Goal: Book appointment/travel/reservation

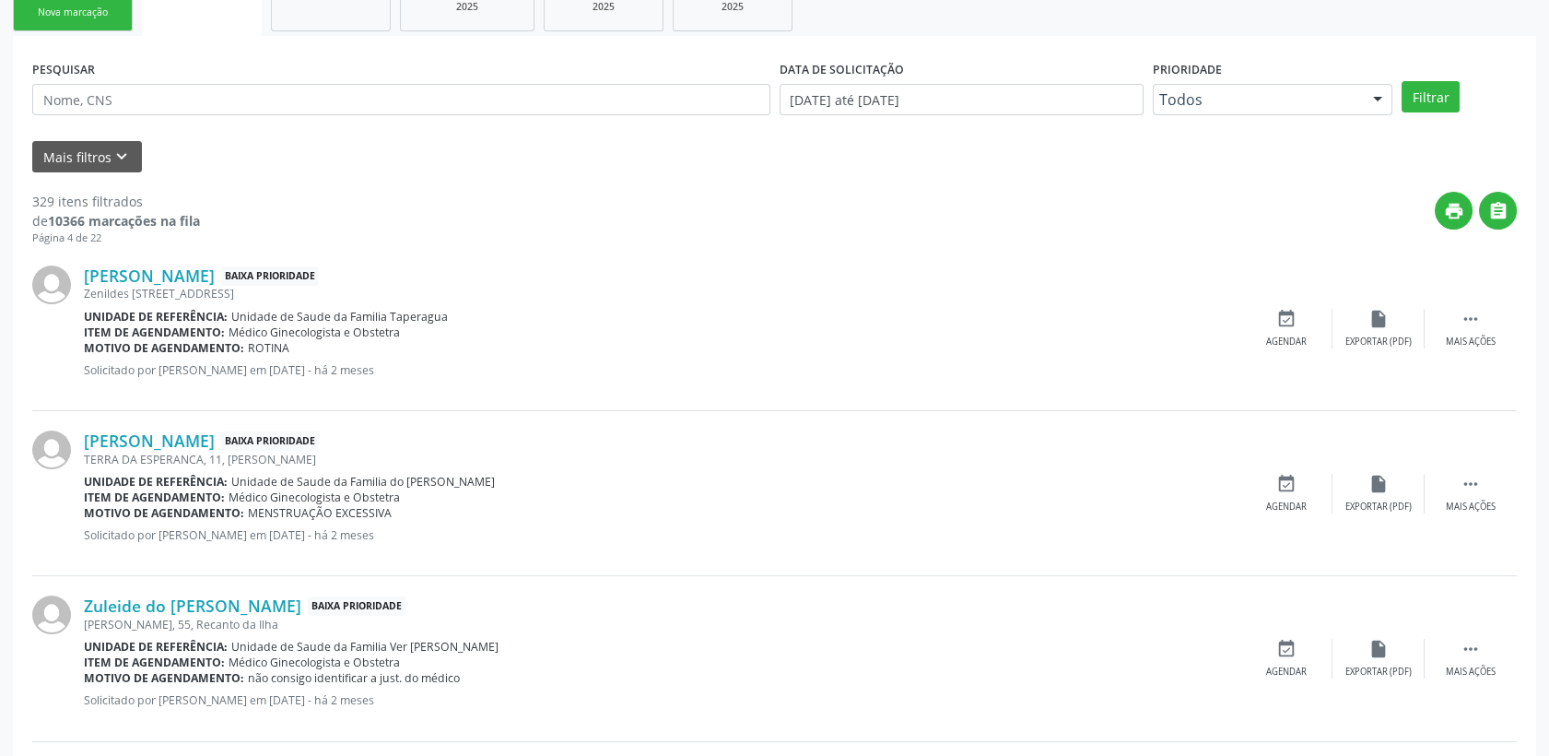
scroll to position [29, 0]
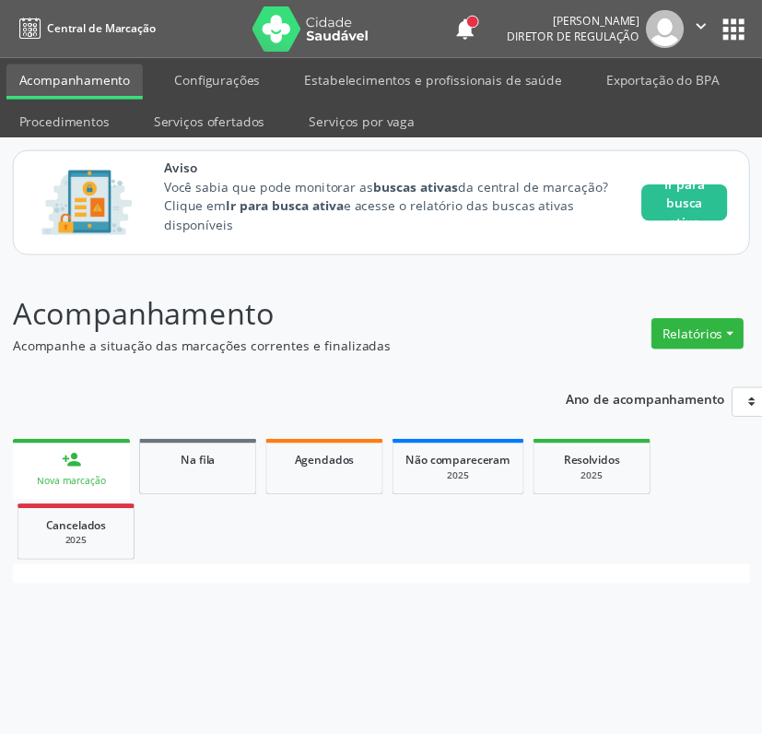
scroll to position [283, 0]
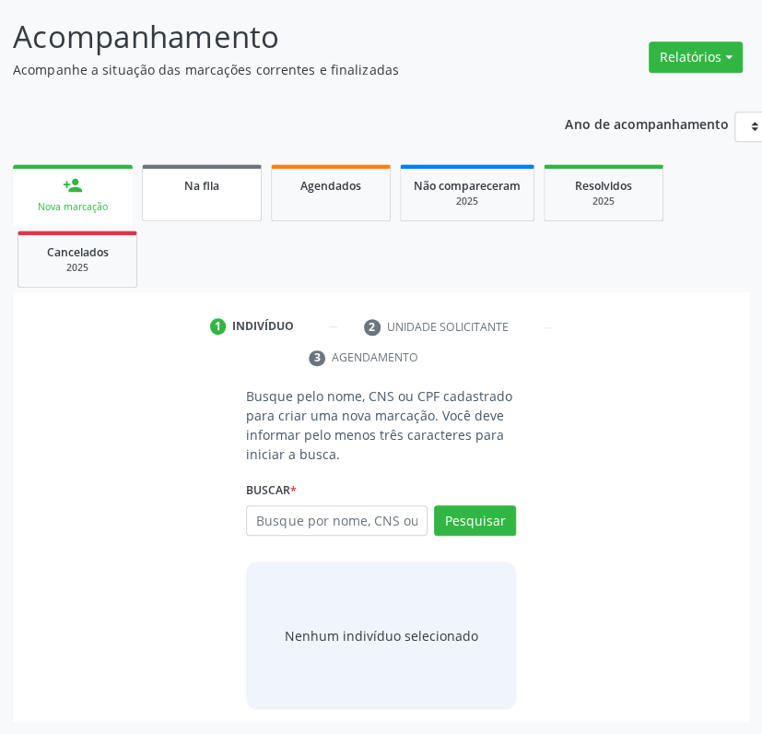
click at [182, 193] on link "Na fila" at bounding box center [202, 192] width 120 height 57
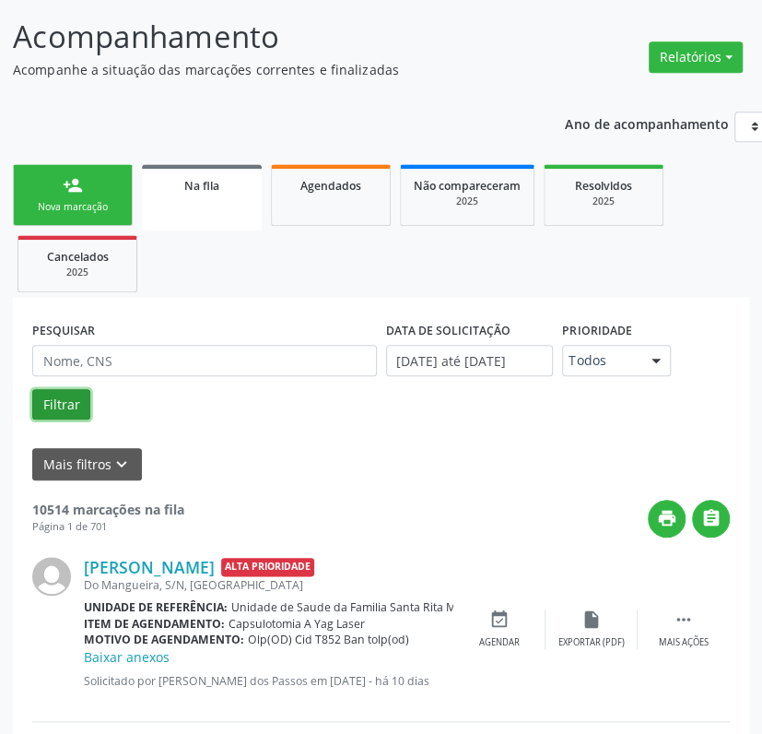
click at [59, 407] on button "Filtrar" at bounding box center [61, 404] width 58 height 31
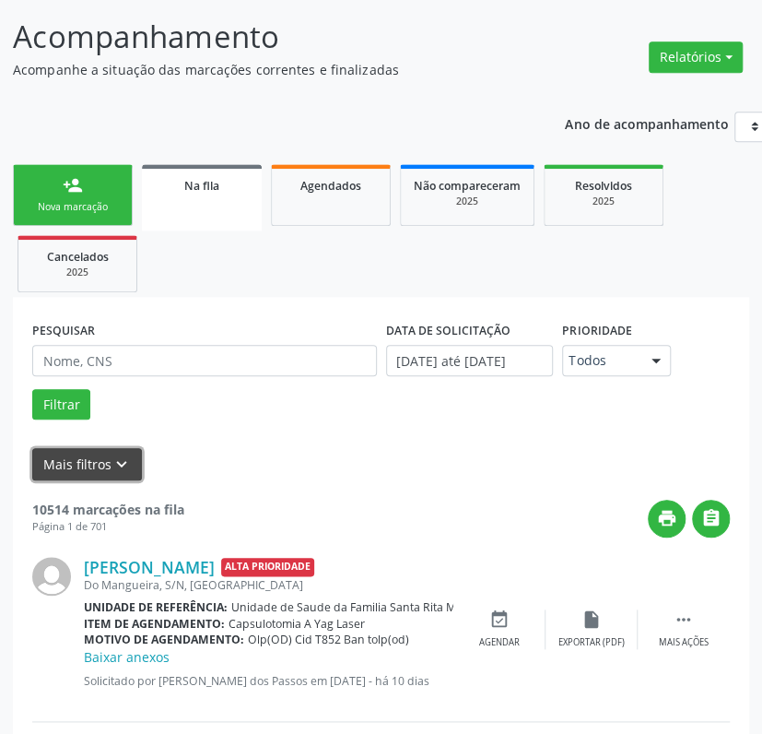
click at [90, 457] on button "Mais filtros keyboard_arrow_down" at bounding box center [87, 464] width 110 height 32
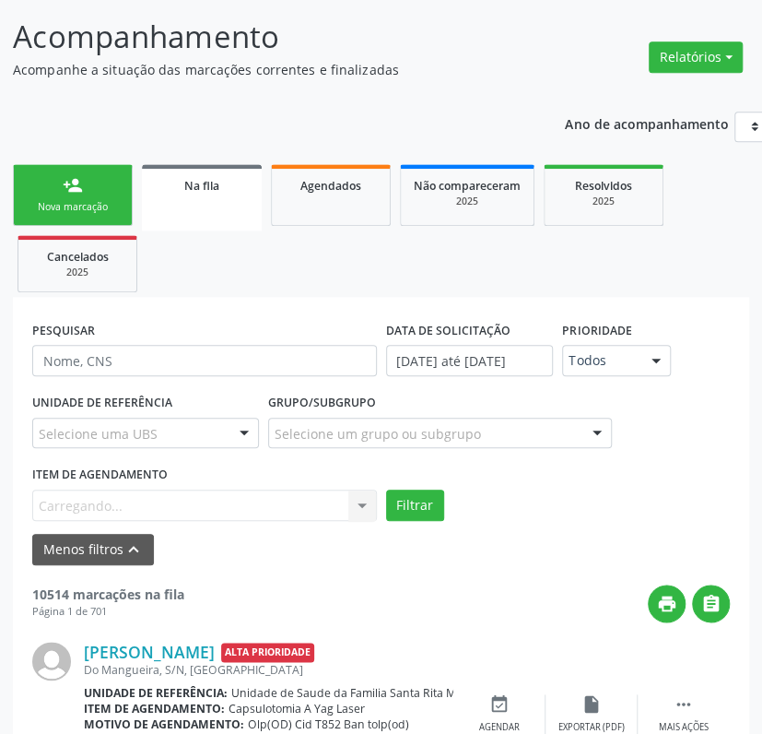
click at [238, 496] on div "Item de agendamento [GEOGRAPHIC_DATA]... No elements found. Consider changing t…" at bounding box center [204, 490] width 345 height 59
click at [359, 497] on div "Item de agendamento [GEOGRAPHIC_DATA]... No elements found. Consider changing t…" at bounding box center [204, 490] width 345 height 59
click at [361, 504] on div "Item de agendamento [GEOGRAPHIC_DATA]... No elements found. Consider changing t…" at bounding box center [204, 490] width 345 height 59
click at [358, 502] on div "Item de agendamento [GEOGRAPHIC_DATA]... No elements found. Consider changing t…" at bounding box center [204, 490] width 345 height 59
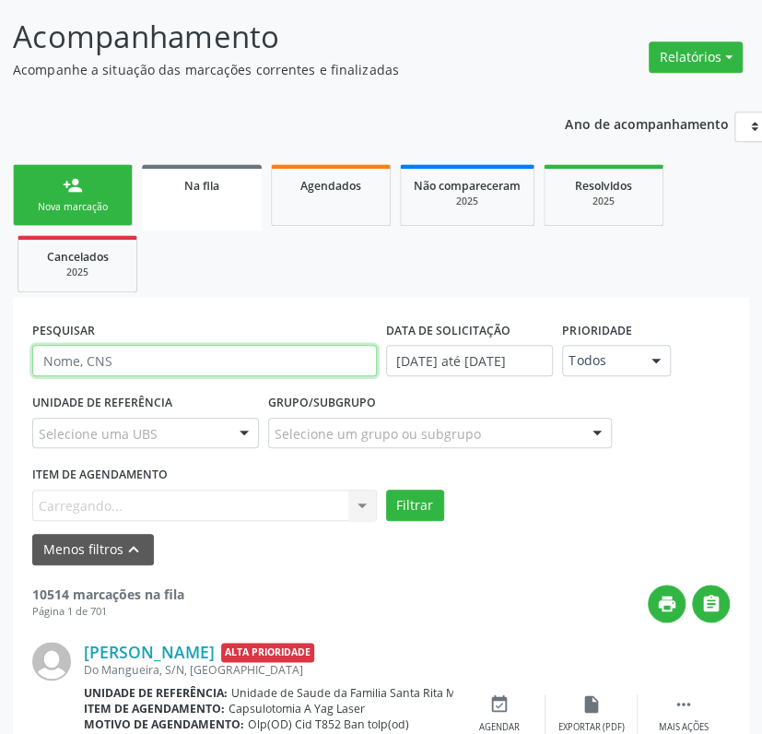
click at [104, 359] on input "text" at bounding box center [204, 360] width 345 height 31
paste input "704702774366330"
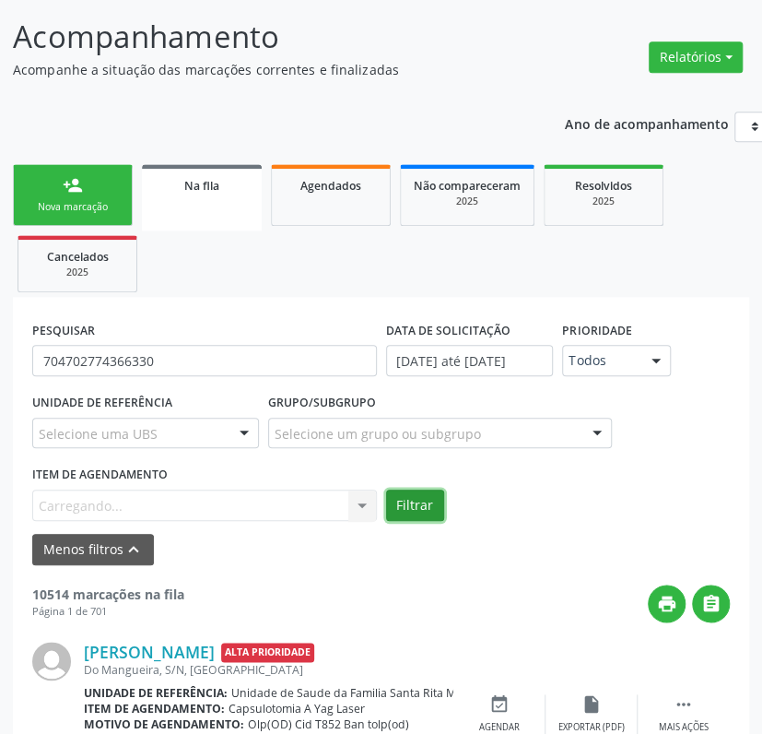
click at [408, 490] on button "Filtrar" at bounding box center [415, 504] width 58 height 31
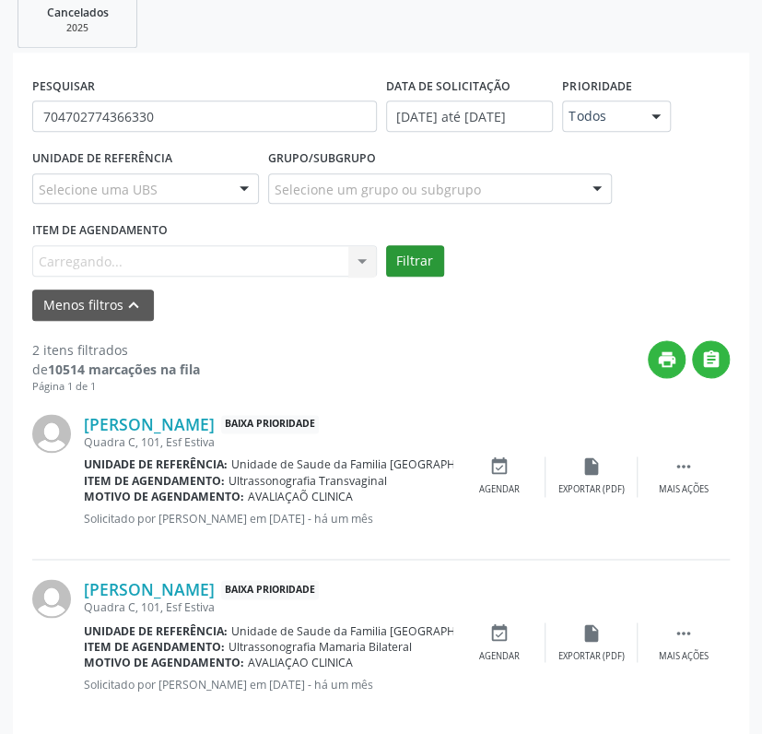
scroll to position [548, 0]
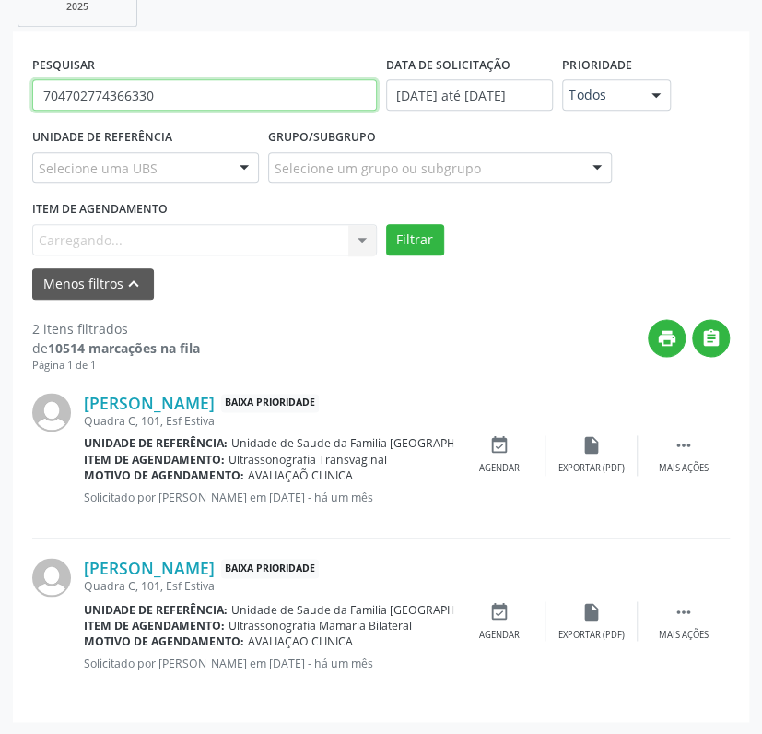
drag, startPoint x: 214, startPoint y: 94, endPoint x: -6, endPoint y: 81, distance: 219.7
paste input "09046672433"
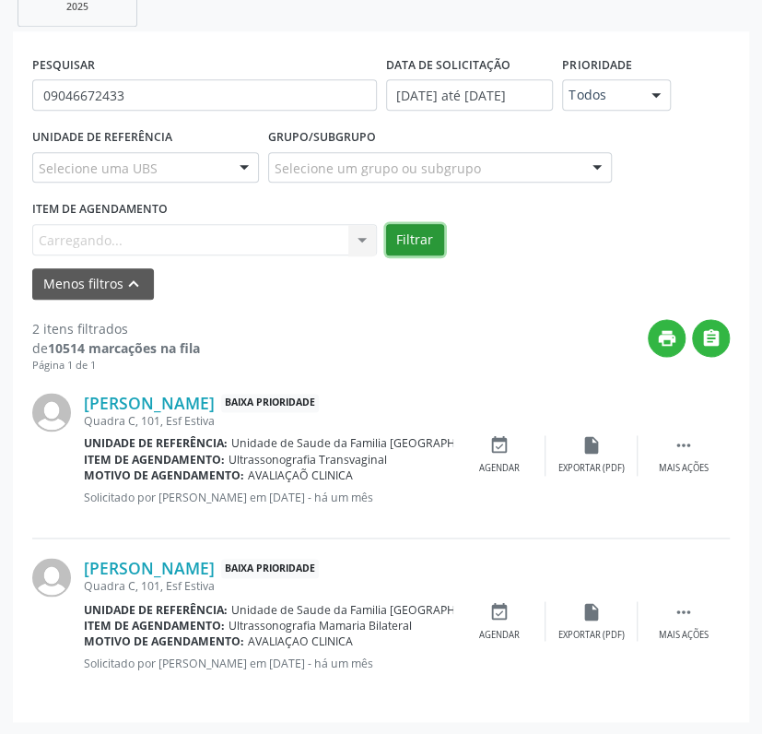
click at [406, 237] on button "Filtrar" at bounding box center [415, 239] width 58 height 31
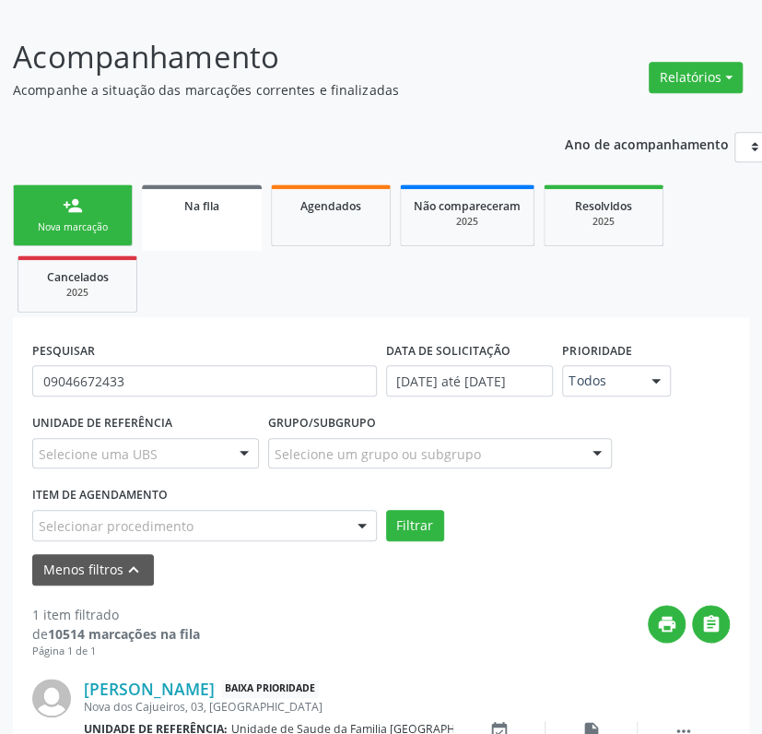
scroll to position [383, 0]
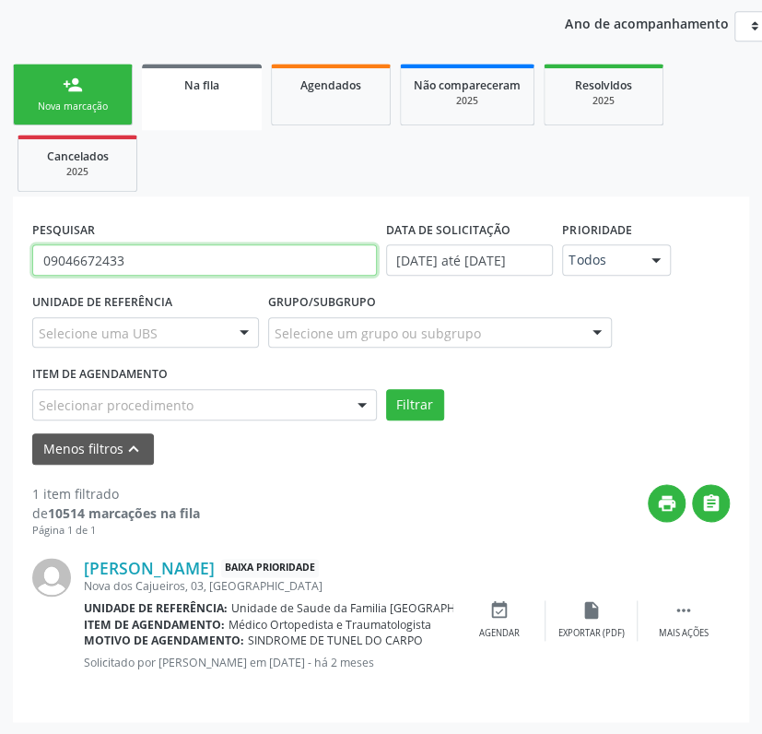
drag, startPoint x: 171, startPoint y: 263, endPoint x: -6, endPoint y: 268, distance: 176.1
paste input "6625933945"
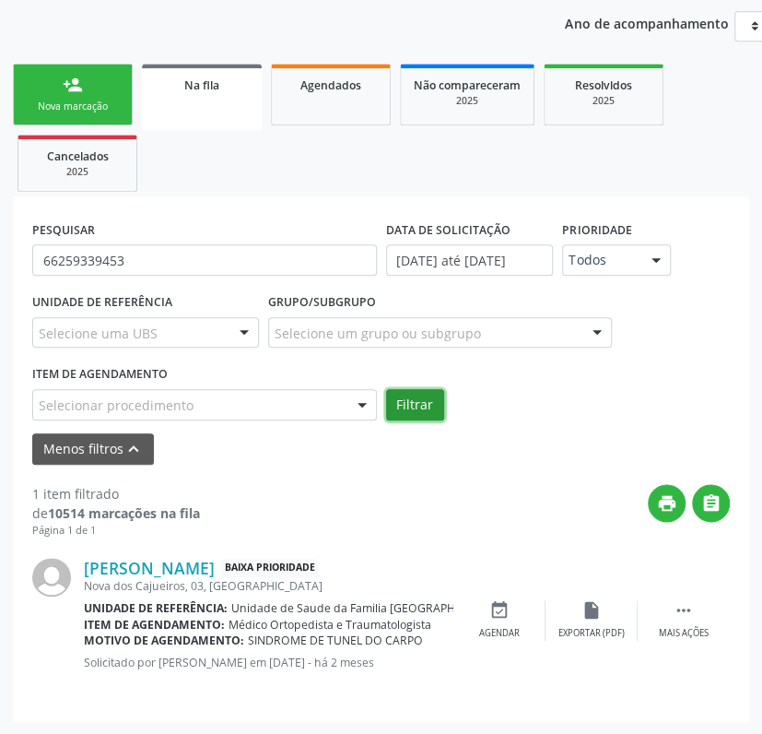
click at [435, 399] on button "Filtrar" at bounding box center [415, 404] width 58 height 31
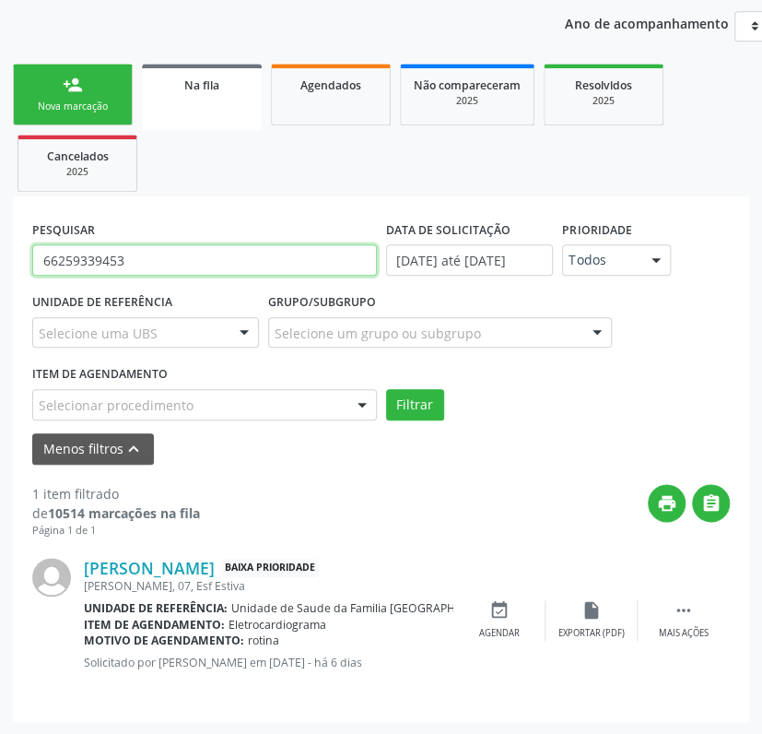
drag, startPoint x: 189, startPoint y: 259, endPoint x: -6, endPoint y: 258, distance: 194.5
paste input "06771082490"
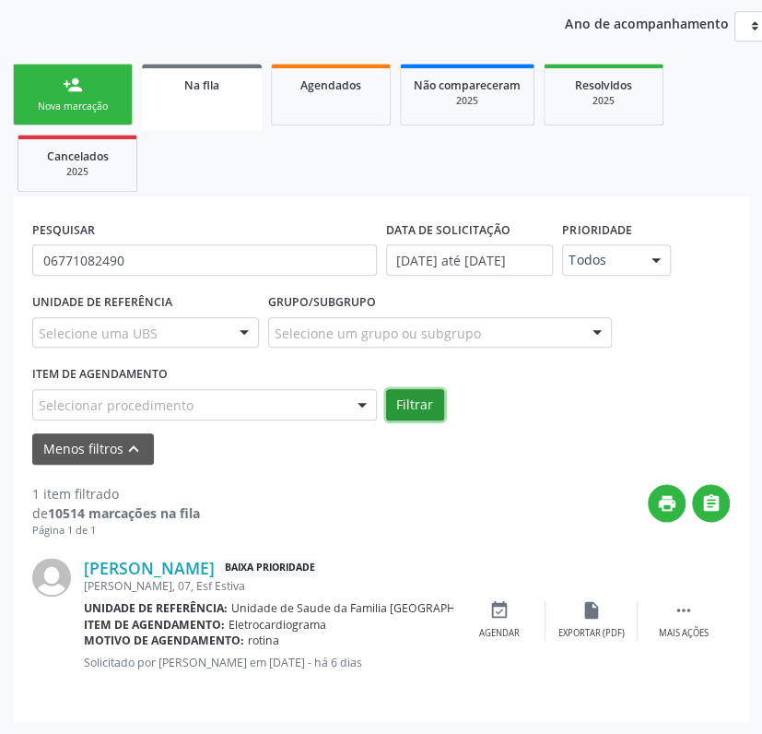
click at [410, 407] on button "Filtrar" at bounding box center [415, 404] width 58 height 31
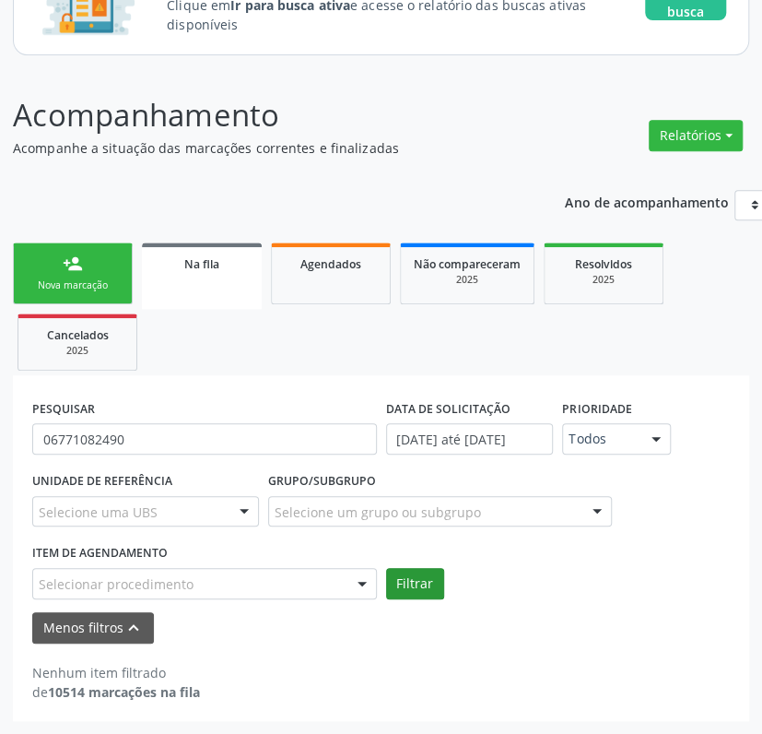
scroll to position [204, 0]
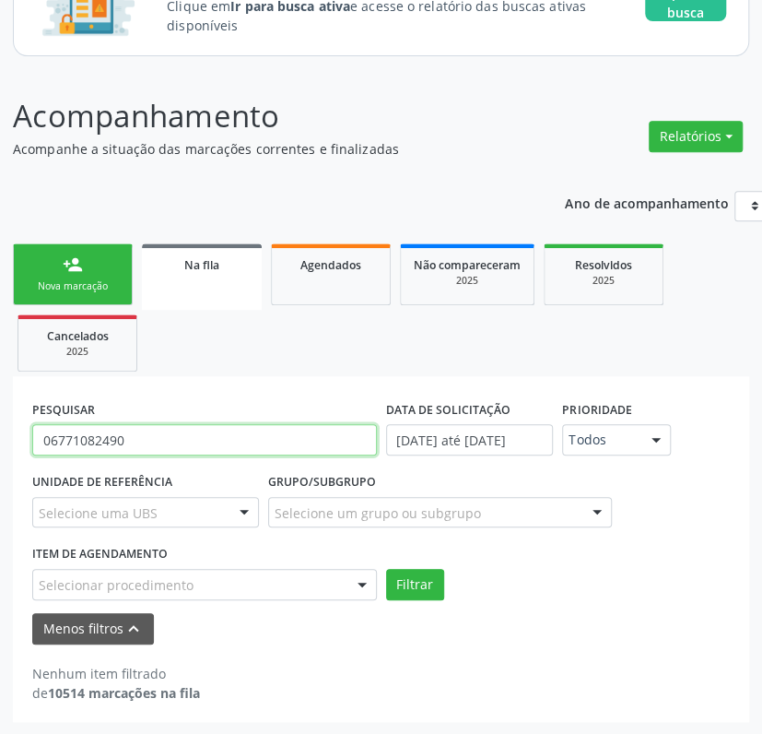
drag, startPoint x: 144, startPoint y: 430, endPoint x: 0, endPoint y: 431, distance: 143.8
click at [0, 432] on html "Central de Marcação notifications [PERSON_NAME] Diretor de regulação  Configur…" at bounding box center [381, 163] width 762 height 734
paste input "70450166795252"
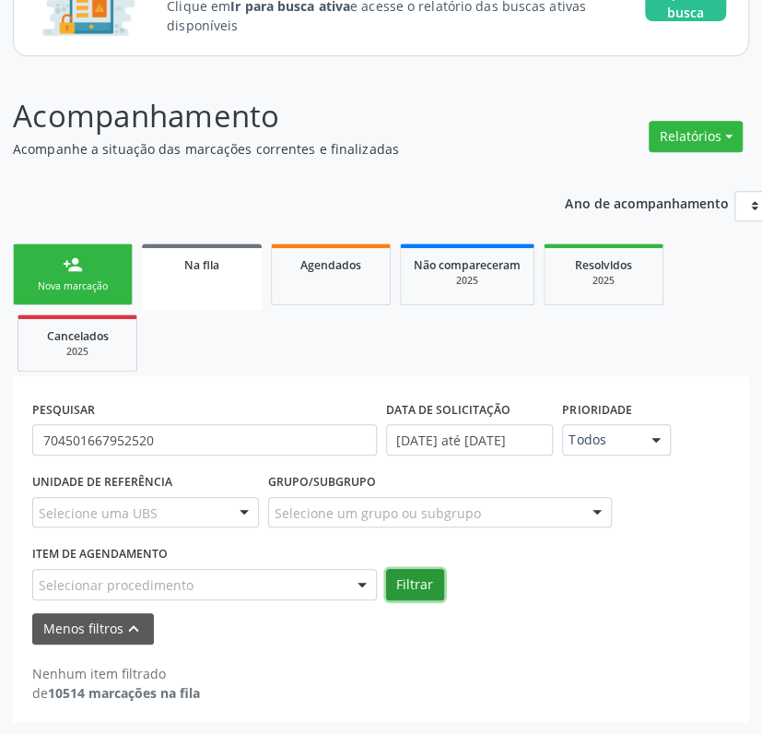
click at [439, 571] on button "Filtrar" at bounding box center [415, 584] width 58 height 31
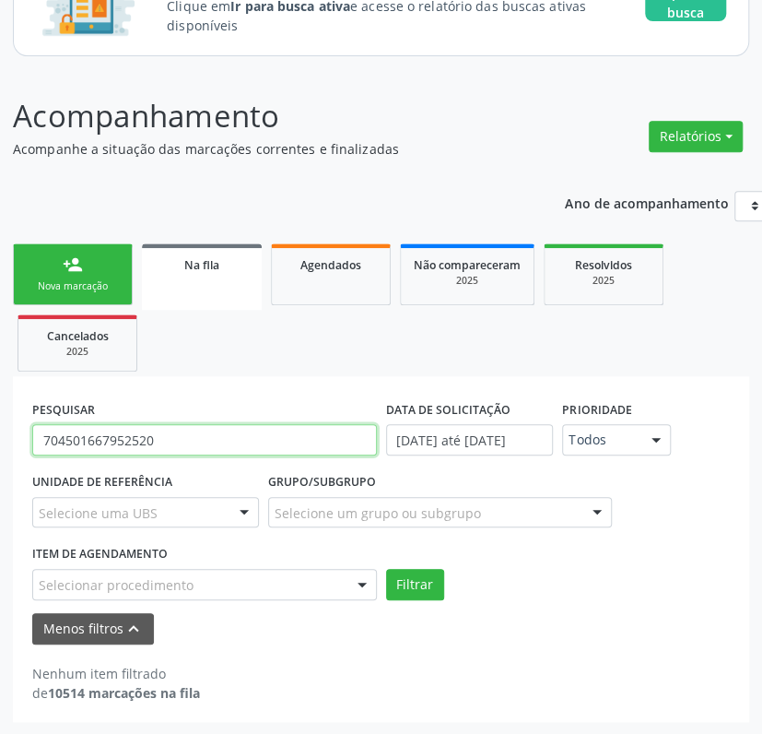
drag, startPoint x: 194, startPoint y: 438, endPoint x: -6, endPoint y: 437, distance: 199.1
click at [0, 437] on html "Central de Marcação notifications [PERSON_NAME] Diretor de regulação  Configur…" at bounding box center [381, 163] width 762 height 734
paste input "8407208074565"
type input "708407208074565"
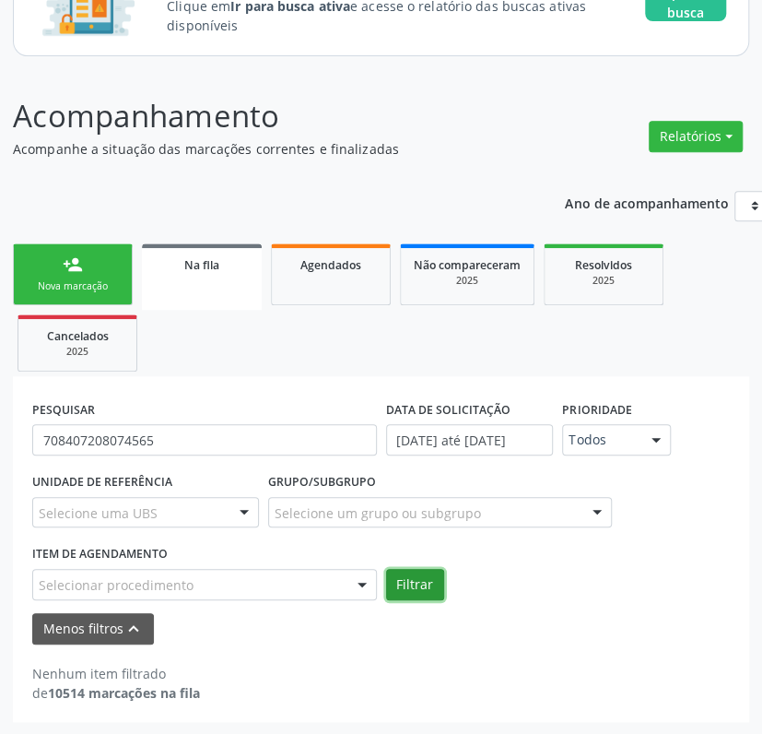
click at [431, 577] on button "Filtrar" at bounding box center [415, 584] width 58 height 31
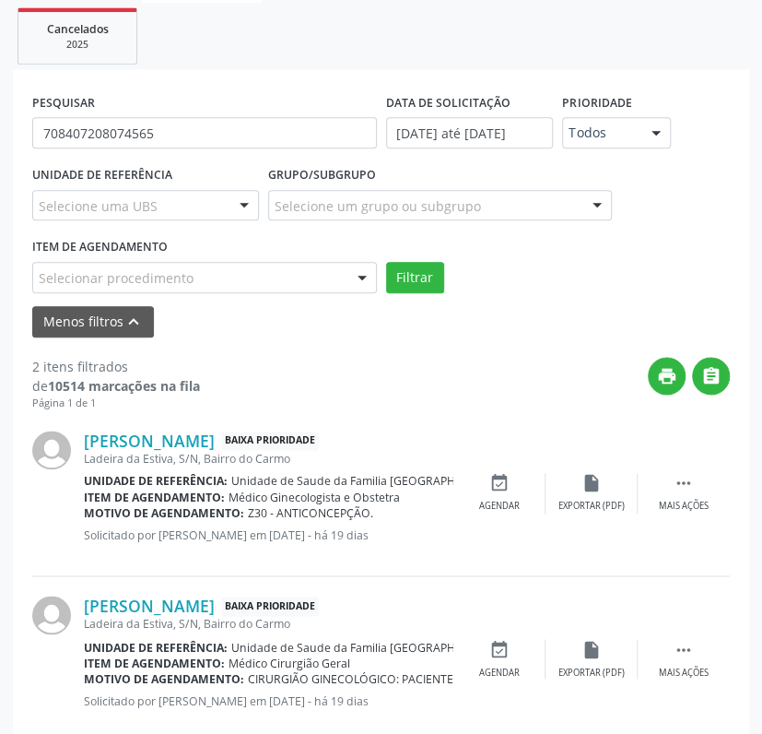
scroll to position [548, 0]
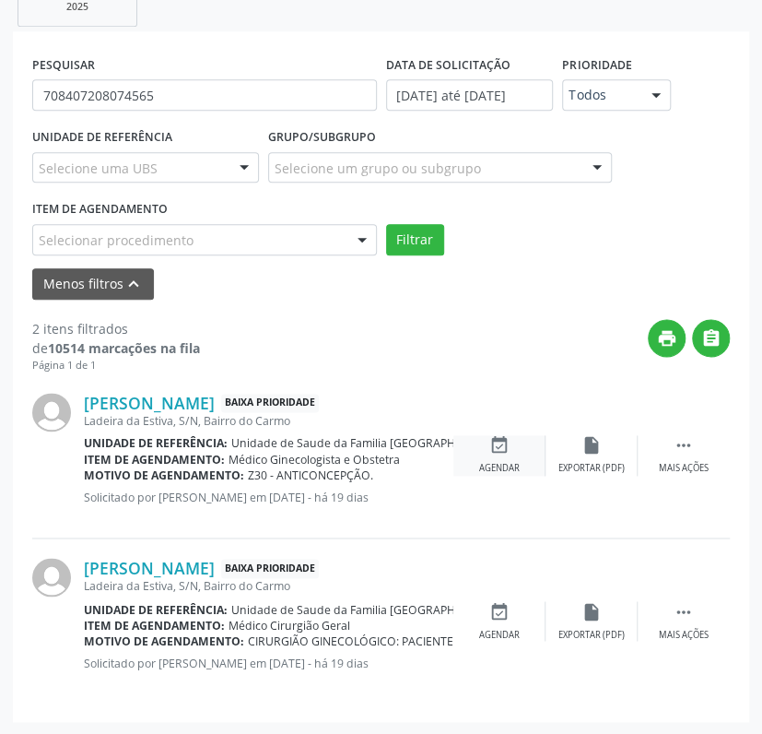
click at [501, 455] on div "event_available Agendar" at bounding box center [499, 455] width 92 height 40
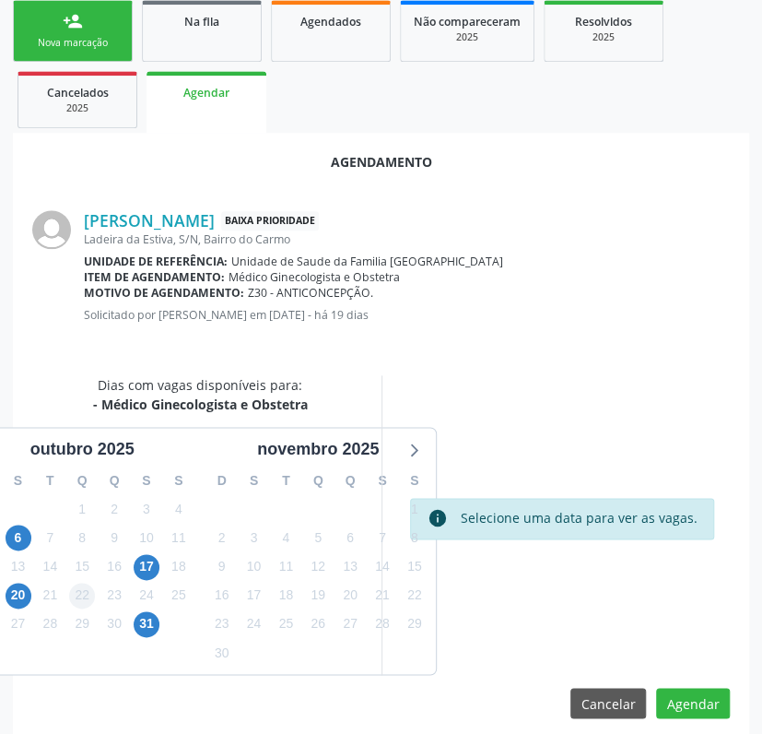
scroll to position [463, 0]
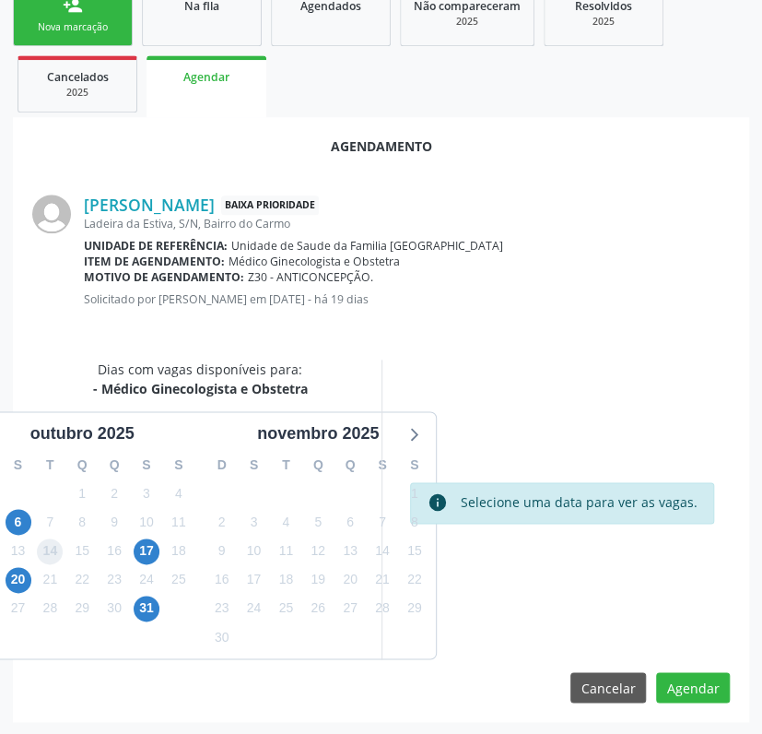
click at [51, 548] on span "14" at bounding box center [50, 551] width 26 height 26
click at [515, 486] on div "info Selecione uma data para ver as vagas." at bounding box center [562, 502] width 304 height 41
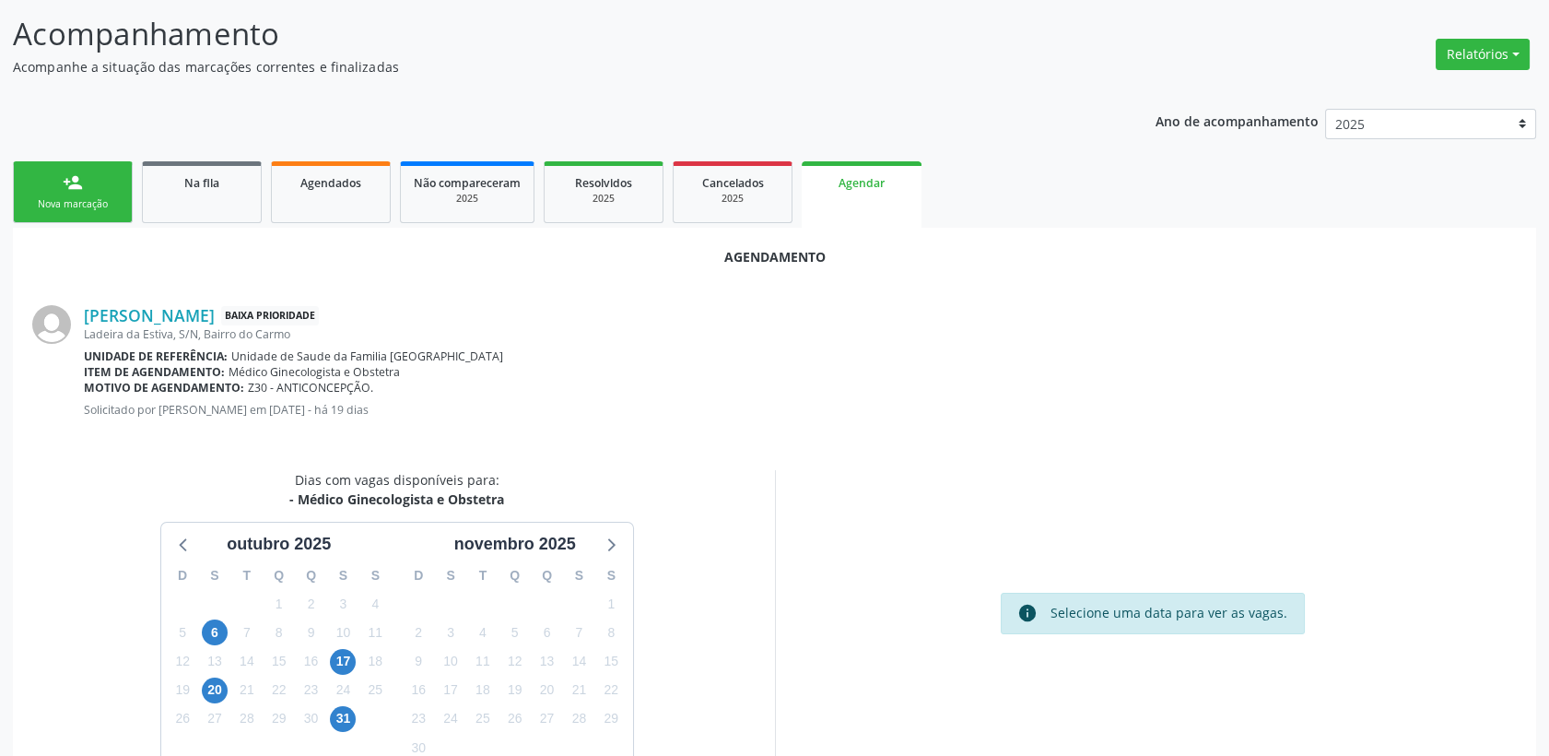
scroll to position [335, 0]
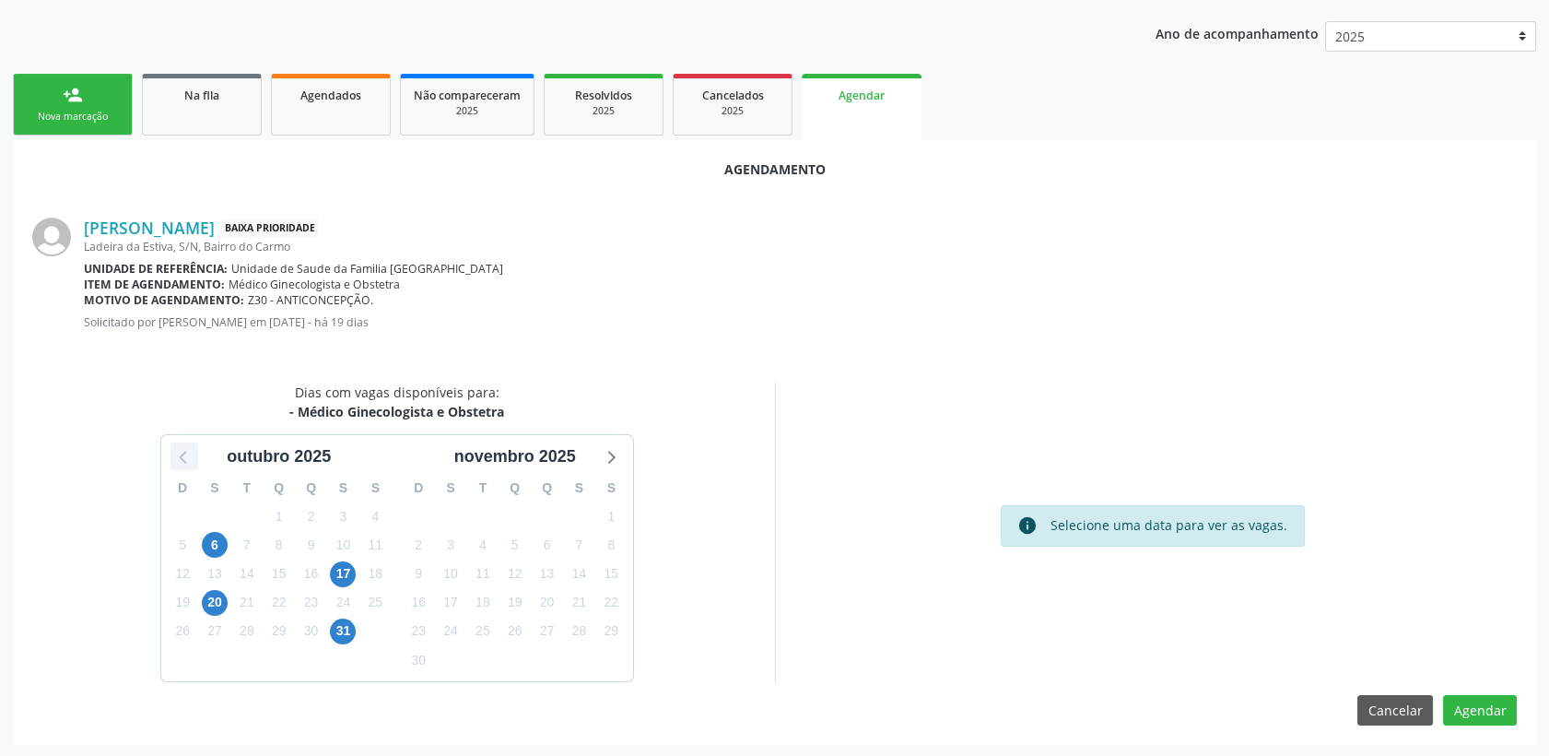
click at [183, 459] on icon at bounding box center [182, 457] width 7 height 13
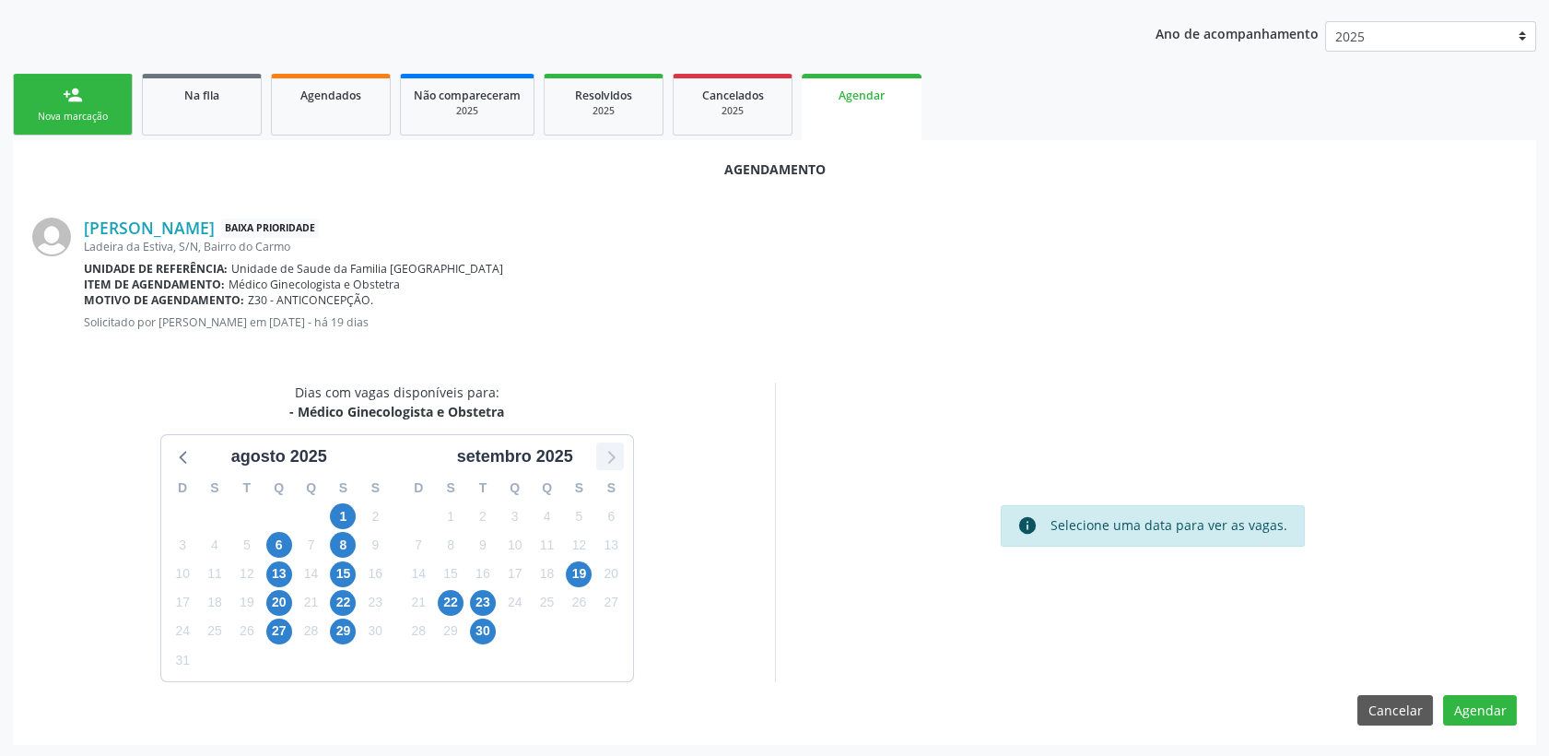
click at [609, 452] on icon at bounding box center [610, 456] width 24 height 24
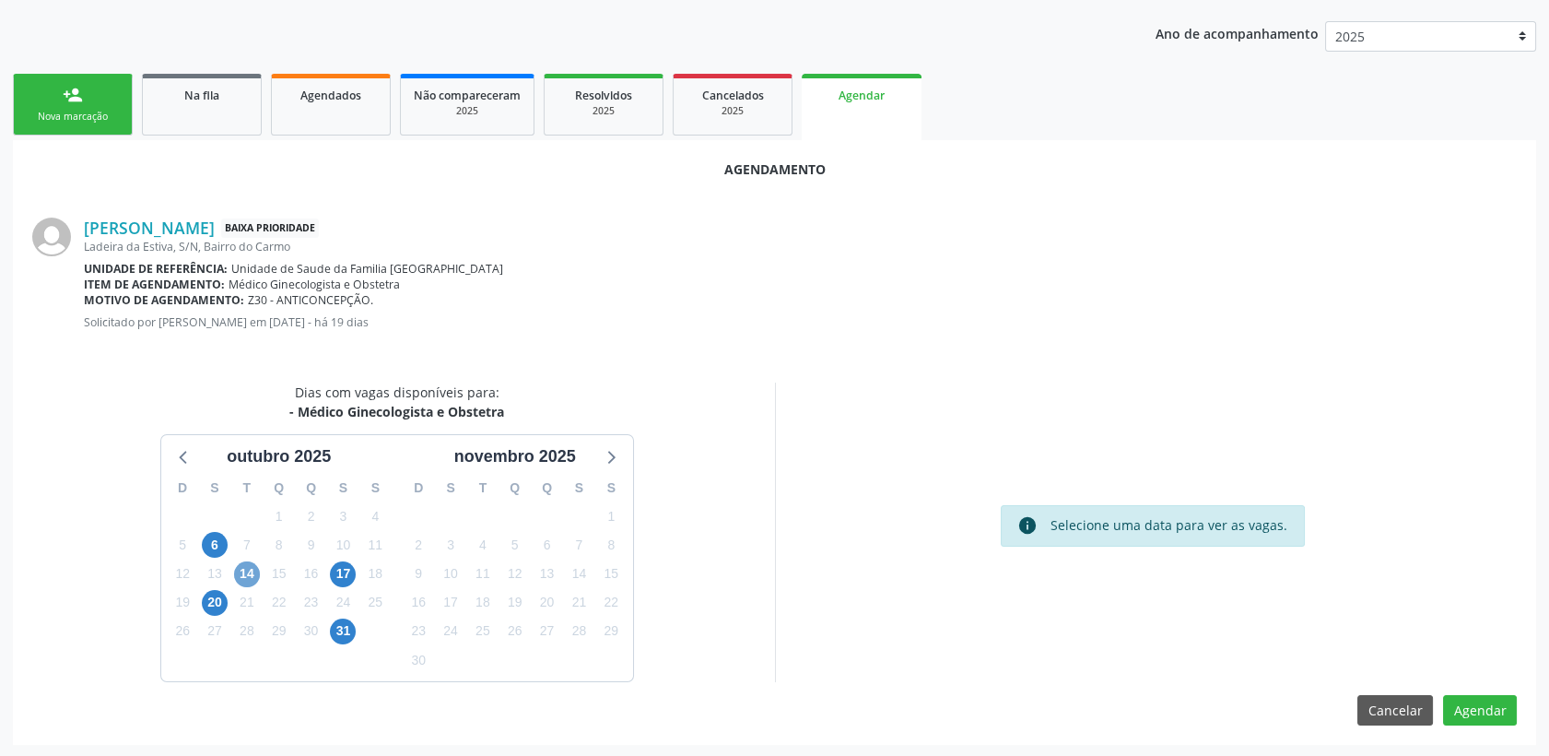
click at [254, 569] on span "14" at bounding box center [247, 574] width 26 height 26
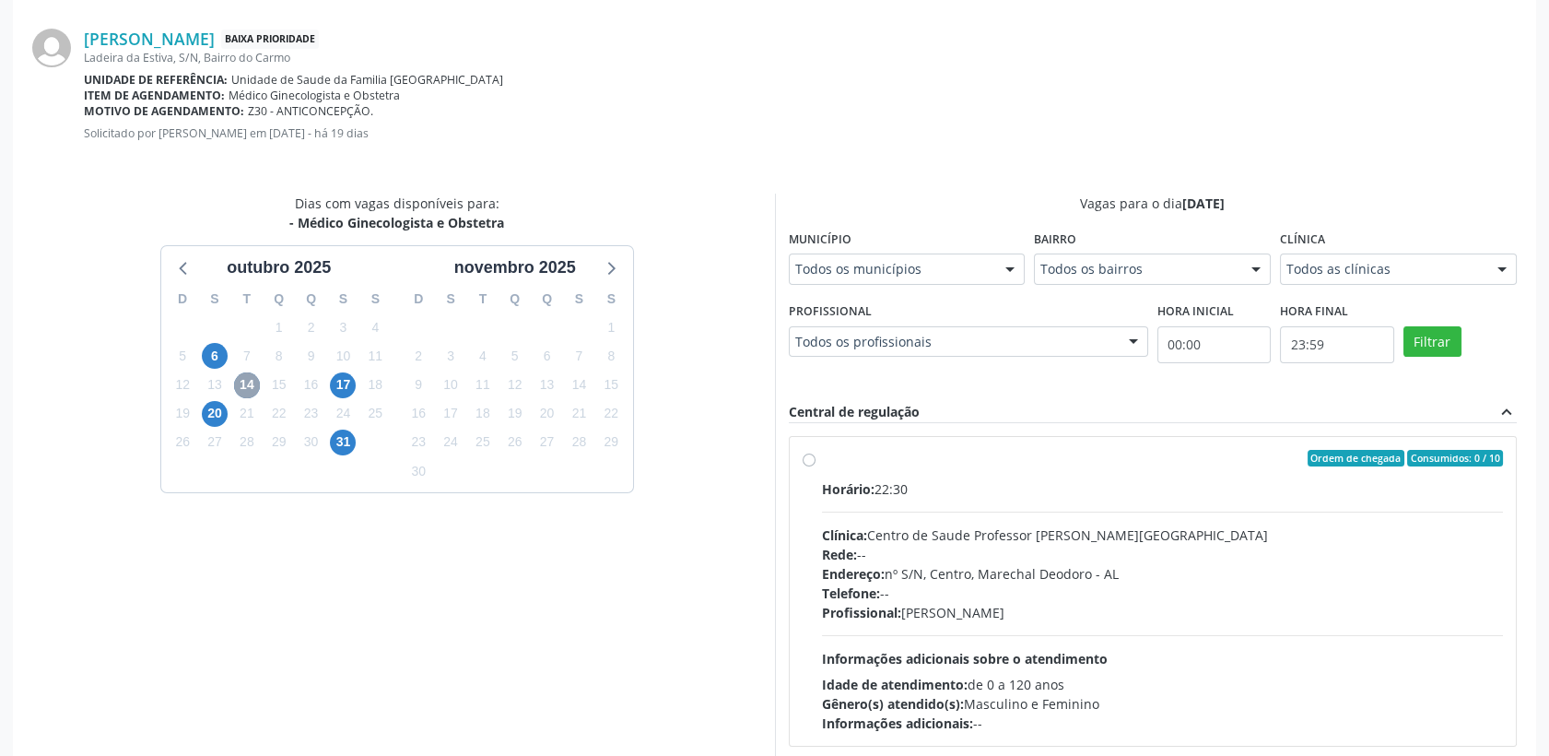
scroll to position [539, 0]
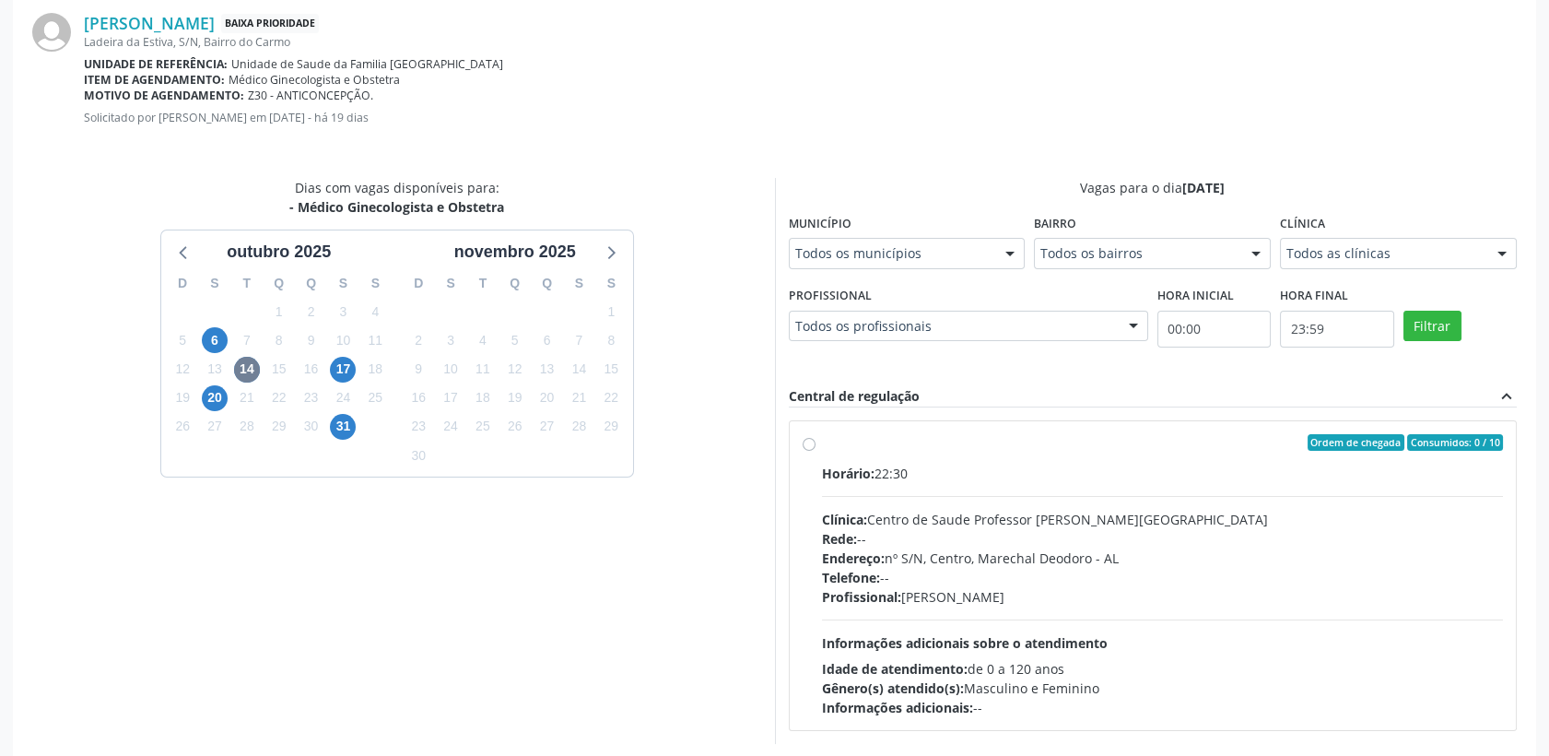
click at [777, 446] on div "Ordem de chegada Consumidos: 0 / 10 Horário: 22:30 Clínica: Centro de Saude Pro…" at bounding box center [1153, 575] width 701 height 283
radio input "true"
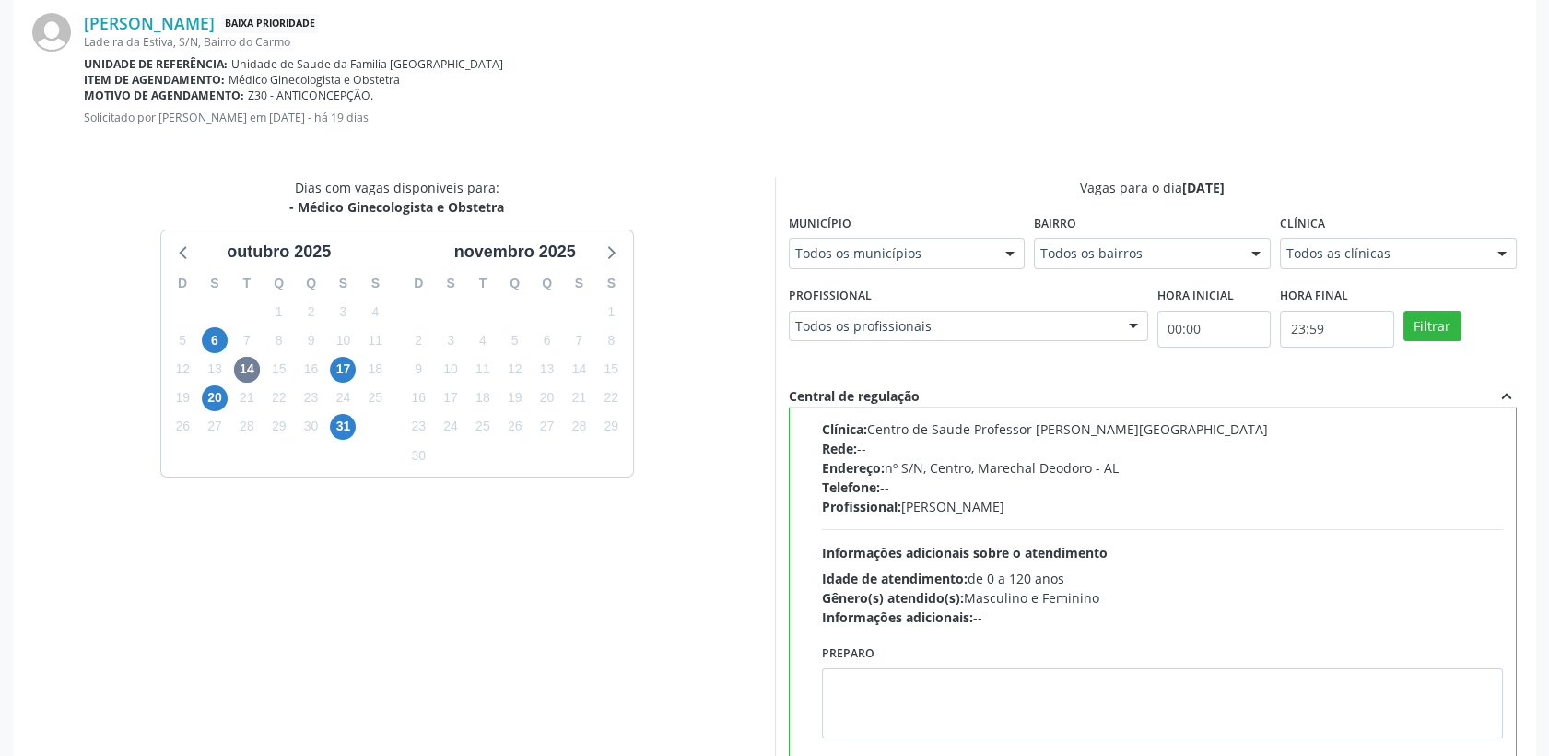
scroll to position [634, 0]
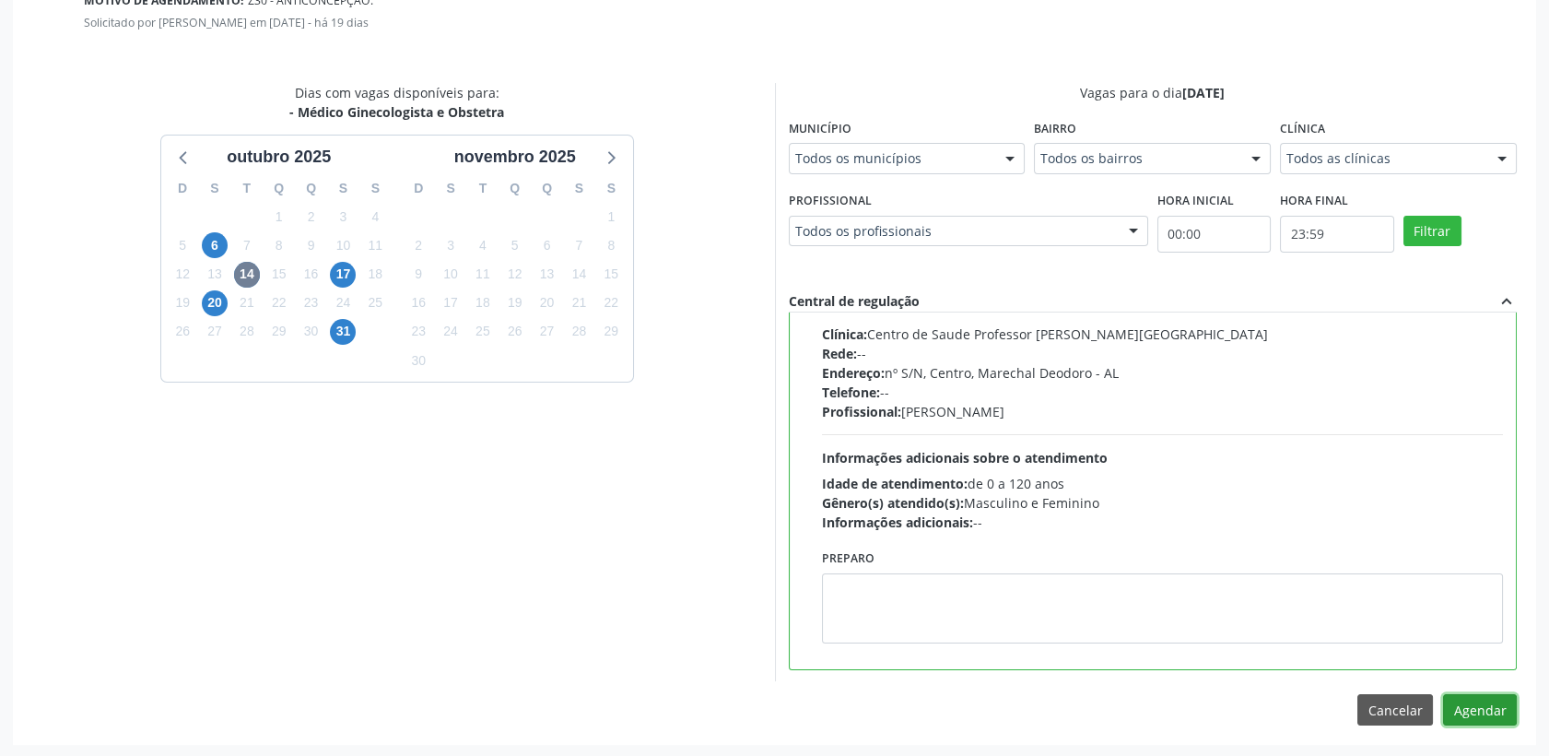
click at [777, 705] on button "Agendar" at bounding box center [1480, 709] width 74 height 31
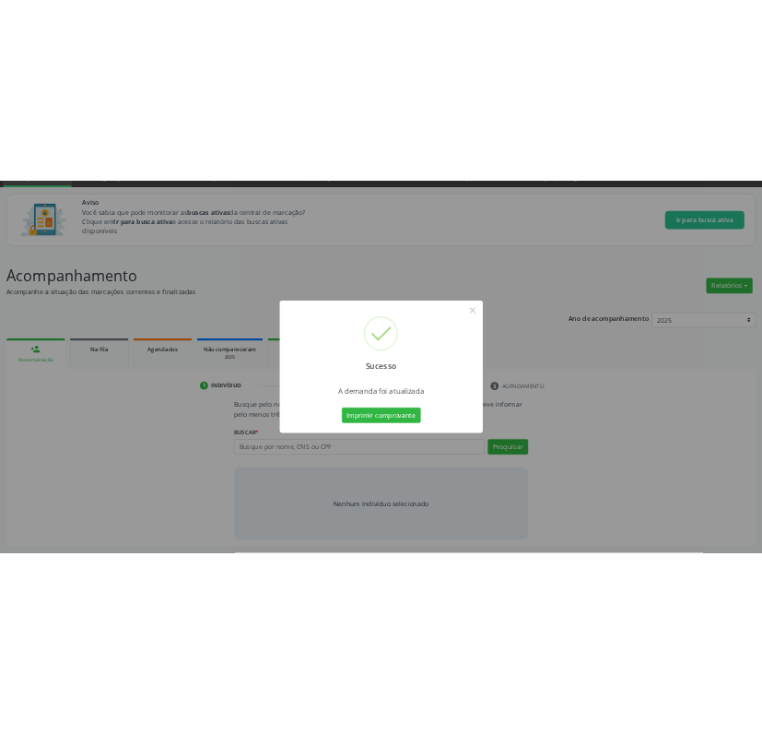
scroll to position [86, 0]
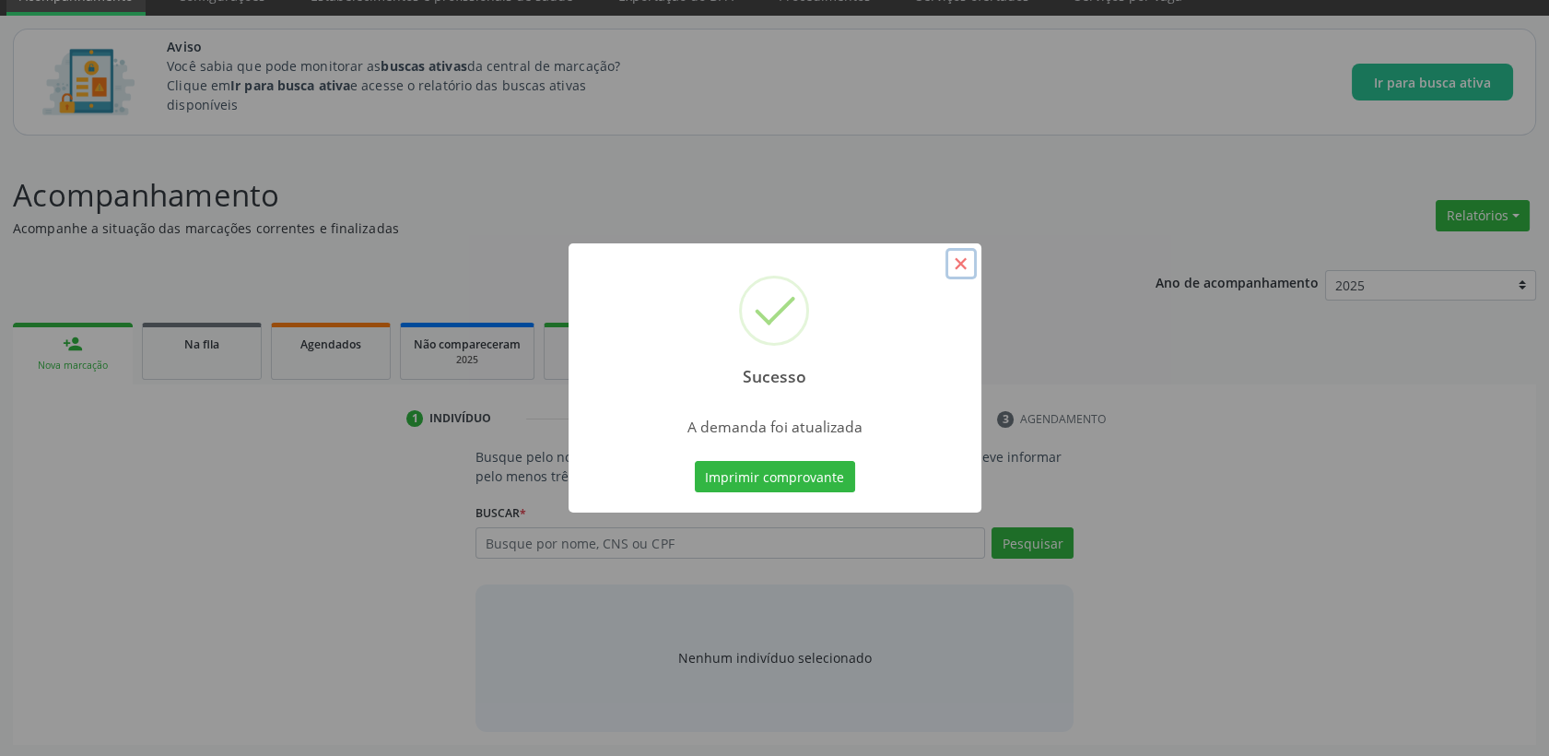
click at [777, 277] on button "×" at bounding box center [961, 263] width 31 height 31
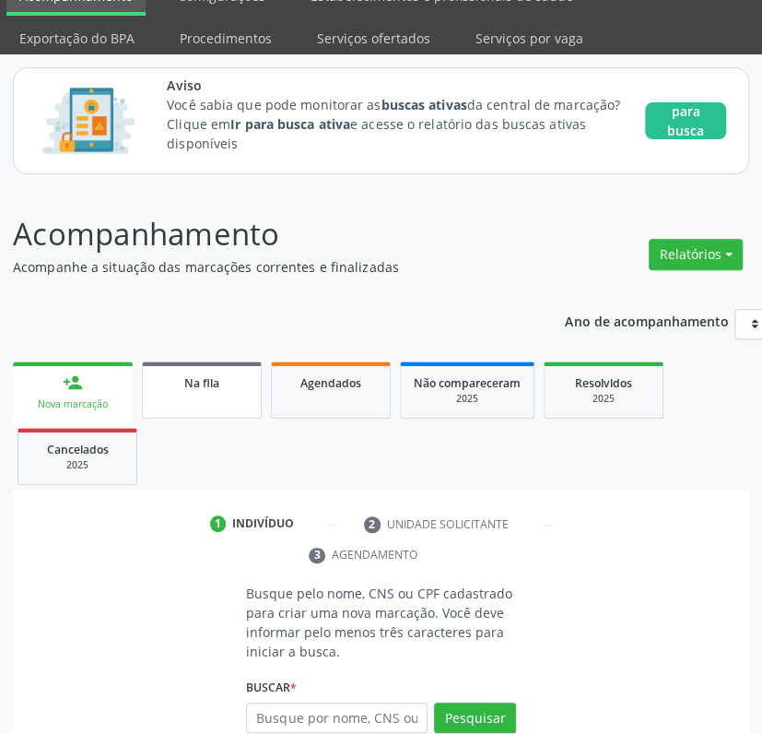
drag, startPoint x: 231, startPoint y: 394, endPoint x: 228, endPoint y: 404, distance: 10.8
click at [231, 394] on link "Na fila" at bounding box center [202, 389] width 120 height 57
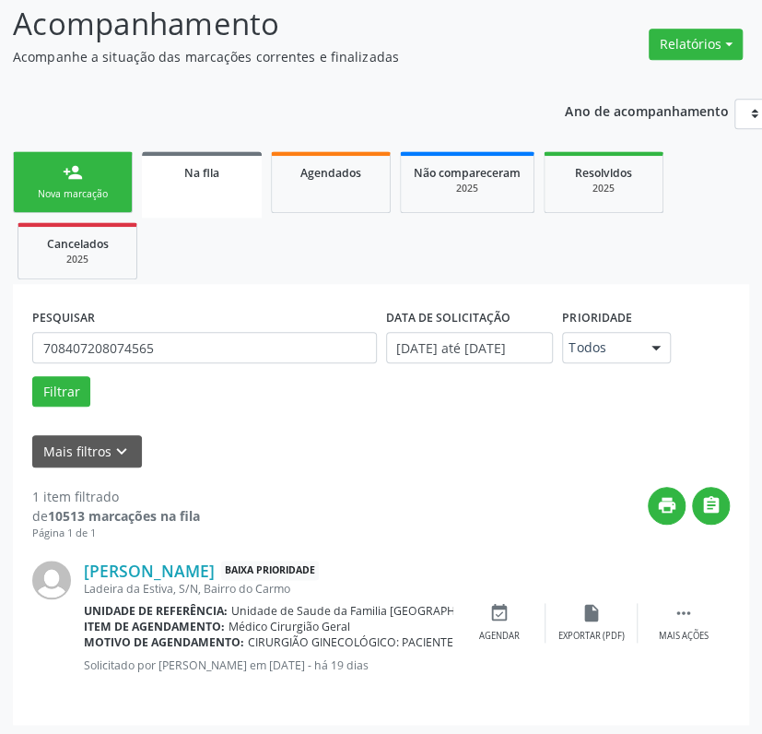
scroll to position [298, 0]
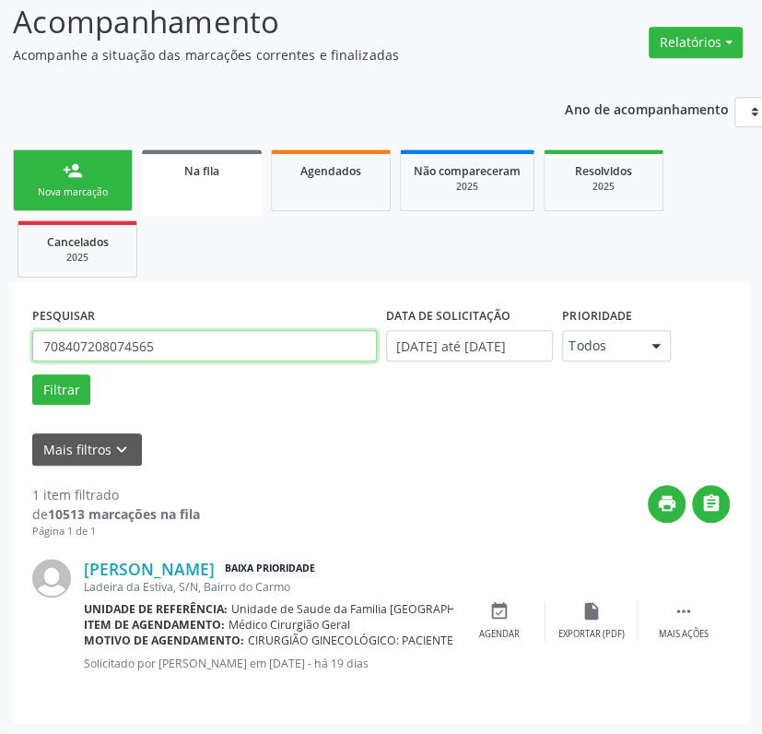
drag, startPoint x: 164, startPoint y: 344, endPoint x: 4, endPoint y: 343, distance: 160.4
click at [5, 343] on div "Acompanhamento Acompanhe a situação das marcações correntes e finalizadas Relat…" at bounding box center [381, 355] width 762 height 760
paste input "0104908756914"
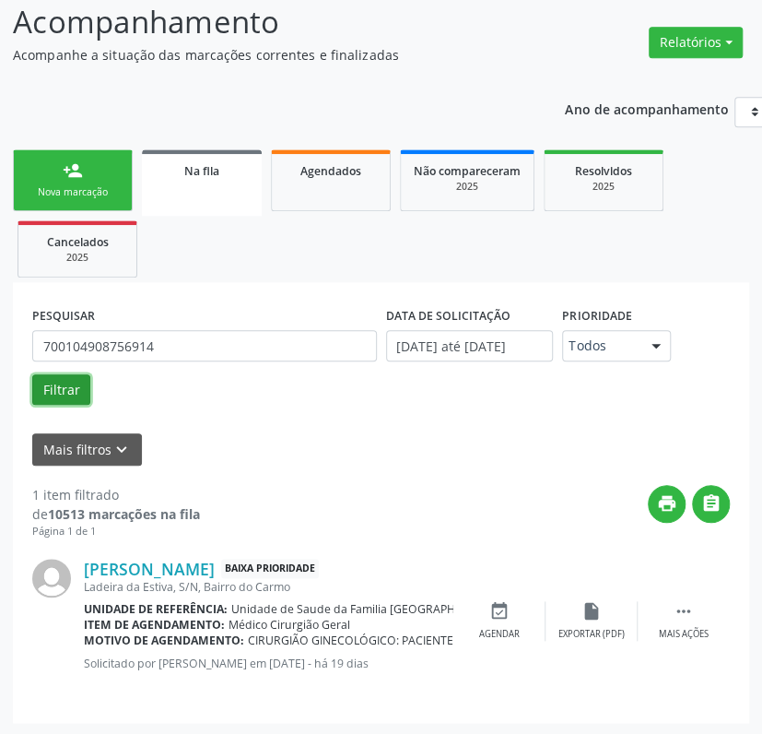
click at [50, 394] on button "Filtrar" at bounding box center [61, 389] width 58 height 31
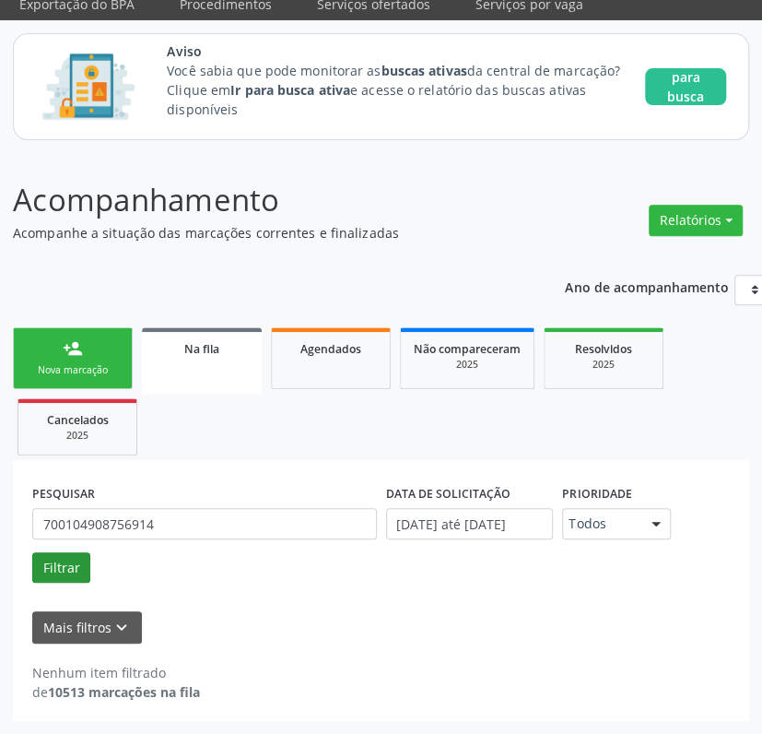
scroll to position [118, 0]
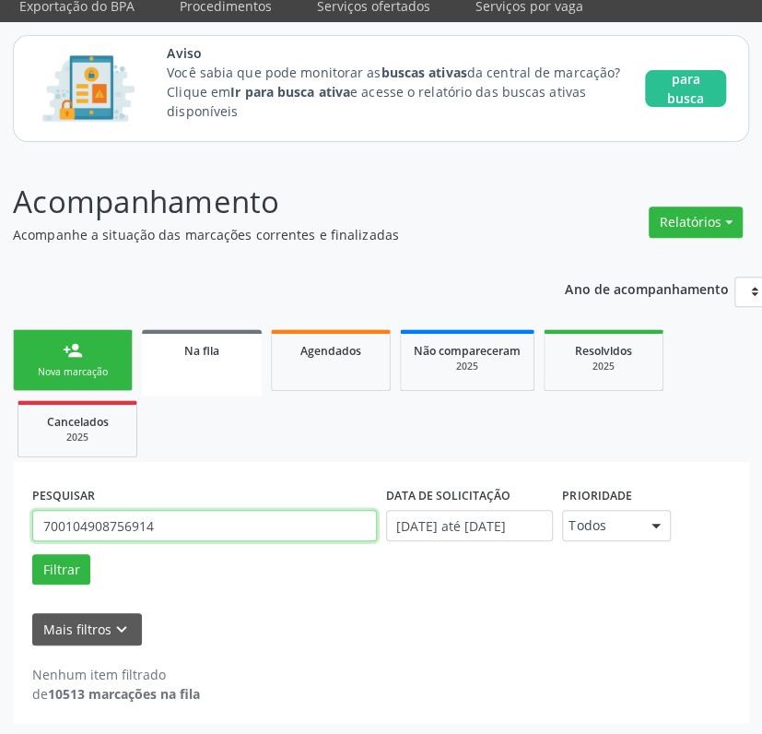
drag, startPoint x: 185, startPoint y: 530, endPoint x: -6, endPoint y: 548, distance: 191.7
click at [0, 548] on html "Central de Marcação notifications [PERSON_NAME] Diretor de regulação  Configur…" at bounding box center [381, 249] width 762 height 734
paste input "8003366011327"
type input "708003366011327"
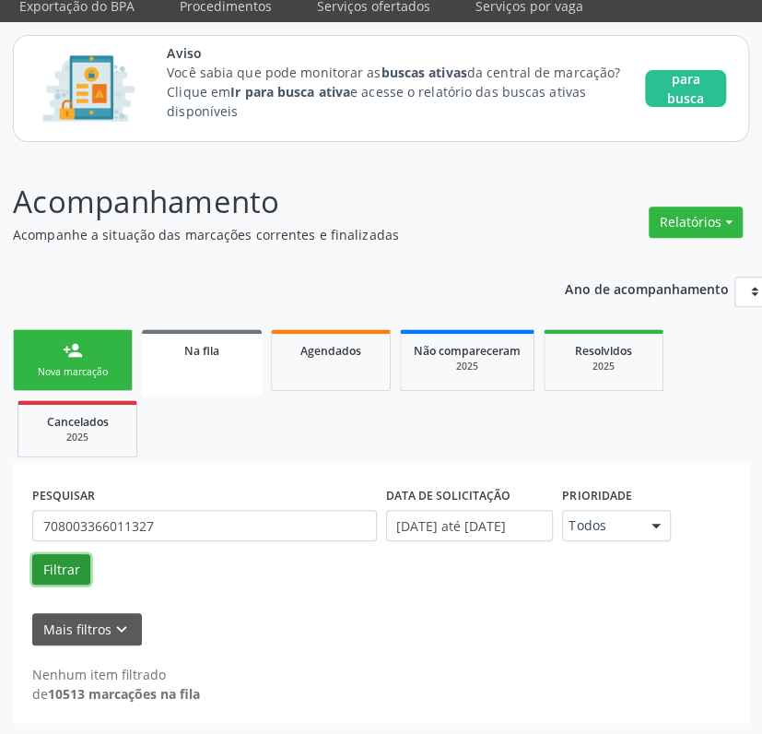
click at [59, 562] on button "Filtrar" at bounding box center [61, 569] width 58 height 31
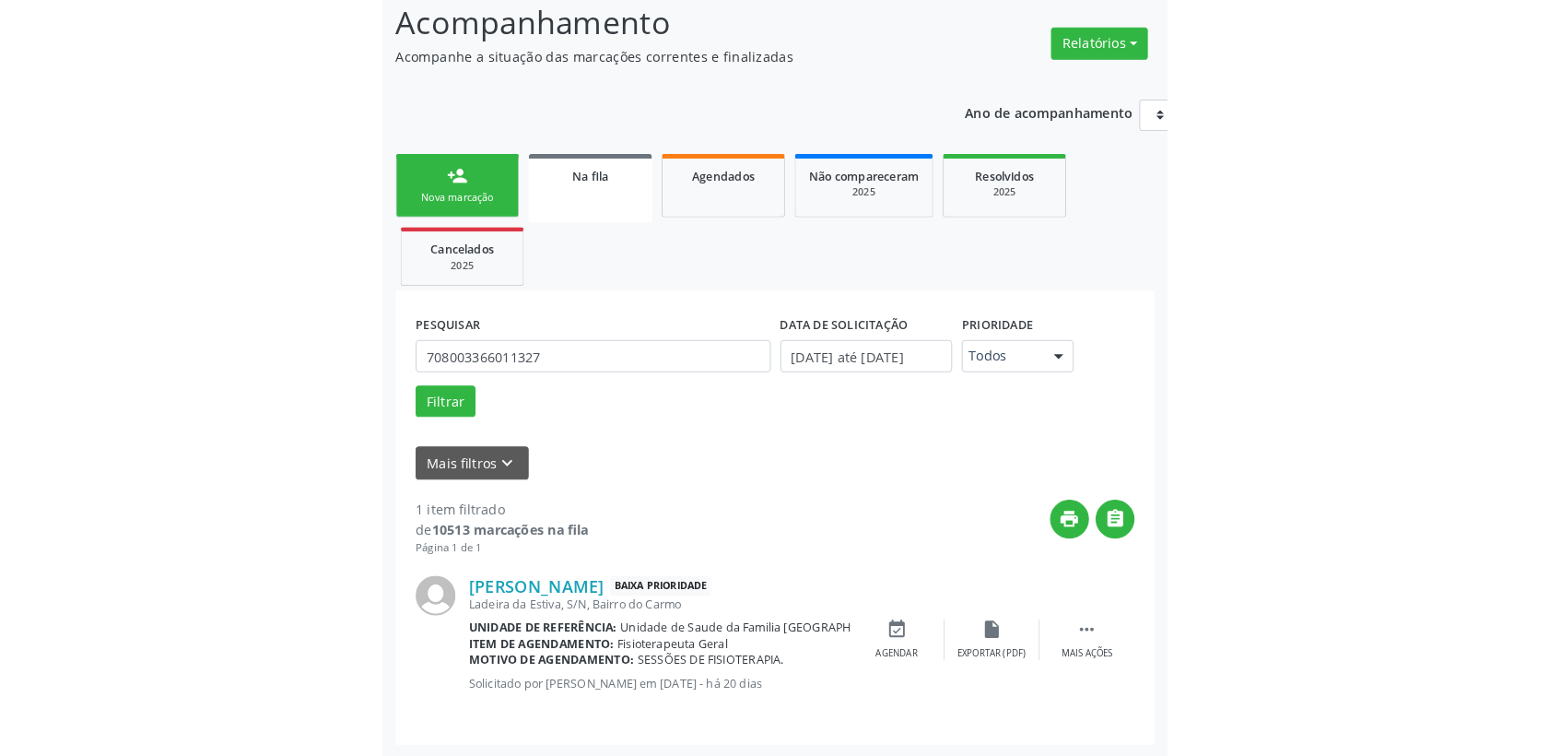
scroll to position [124, 0]
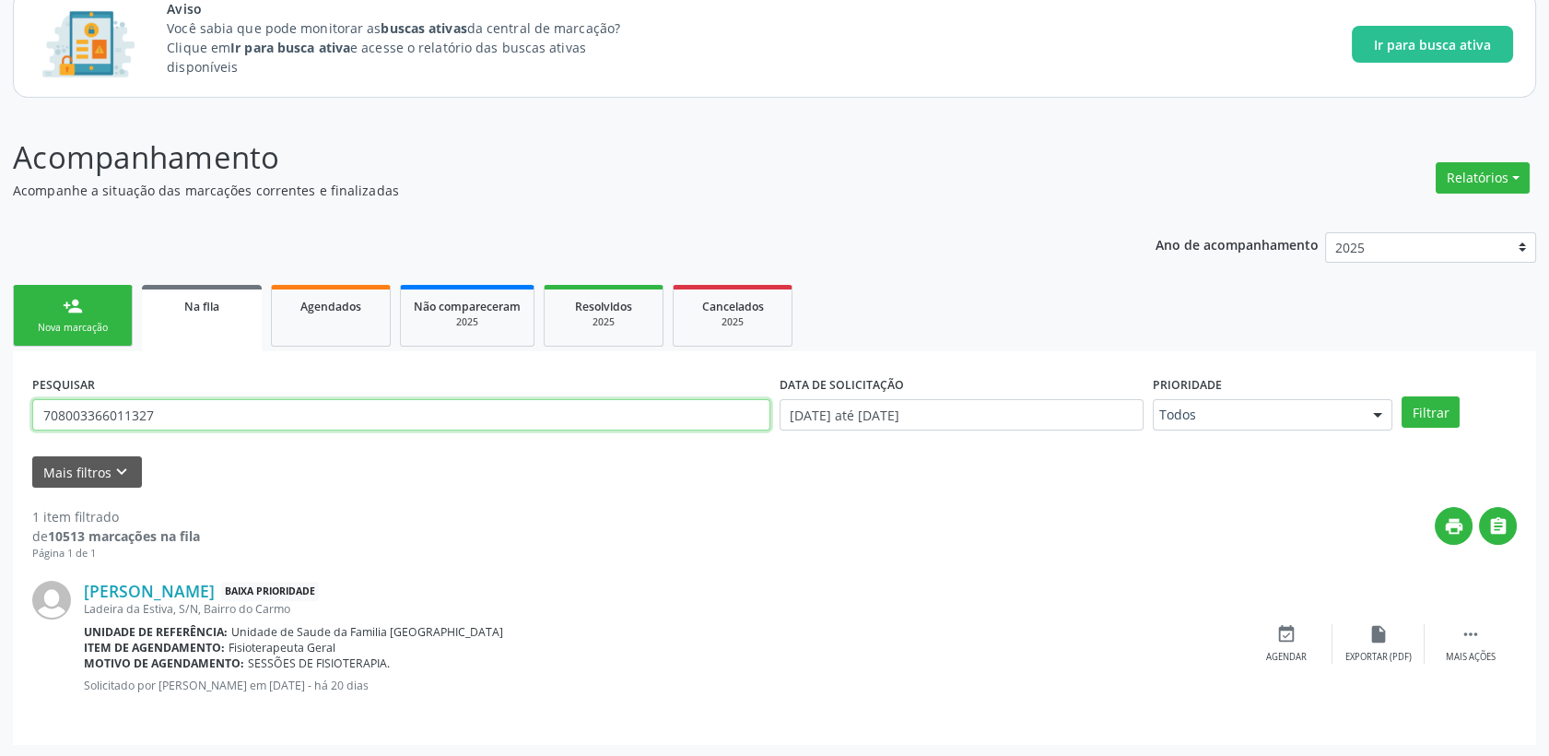
drag, startPoint x: 174, startPoint y: 418, endPoint x: 8, endPoint y: 408, distance: 166.2
click at [11, 408] on div "Acompanhamento Acompanhe a situação das marcações correntes e finalizadas Relat…" at bounding box center [774, 434] width 1549 height 647
click at [140, 472] on div "Mais filtros keyboard_arrow_down" at bounding box center [775, 472] width 1494 height 32
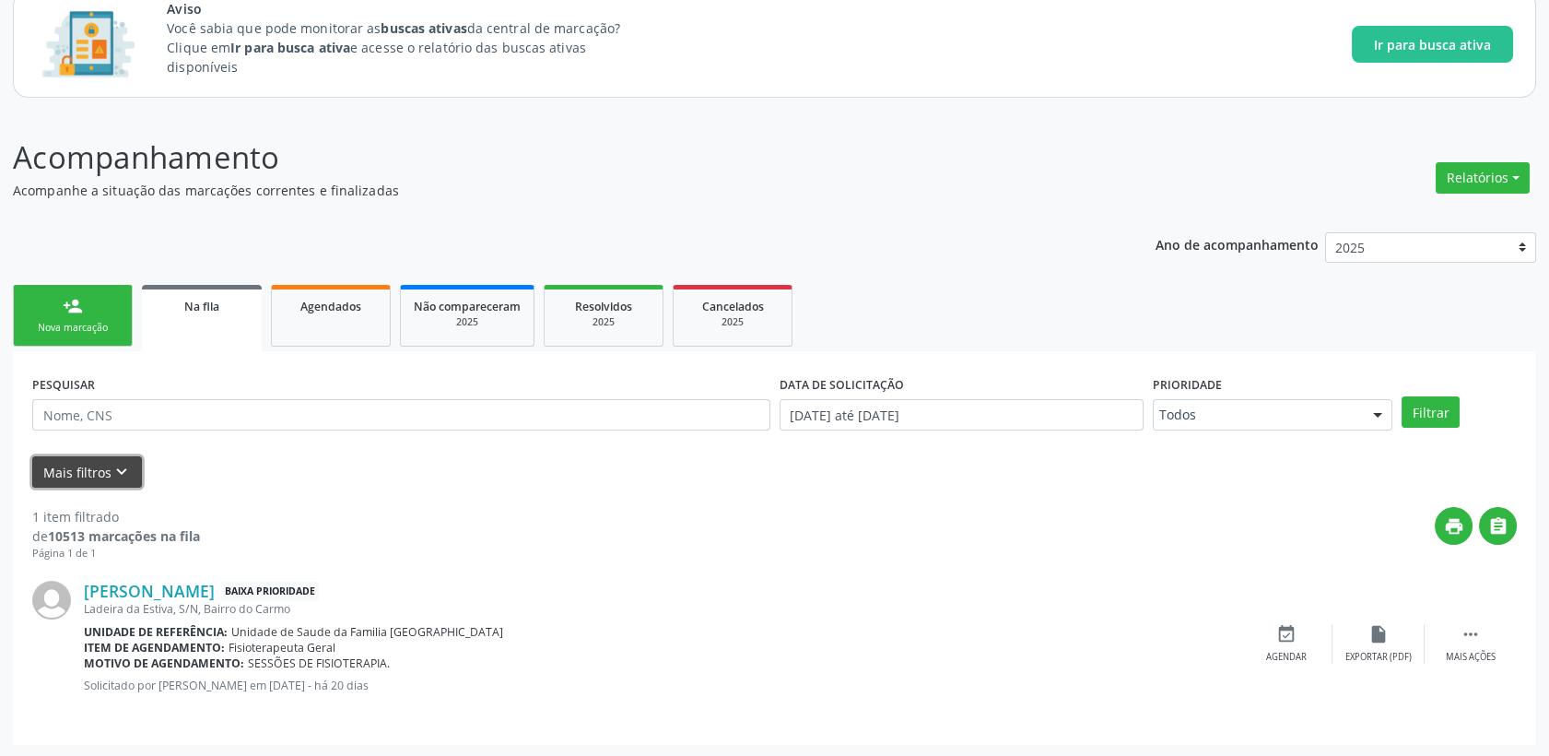
click at [133, 468] on button "Mais filtros keyboard_arrow_down" at bounding box center [87, 472] width 110 height 32
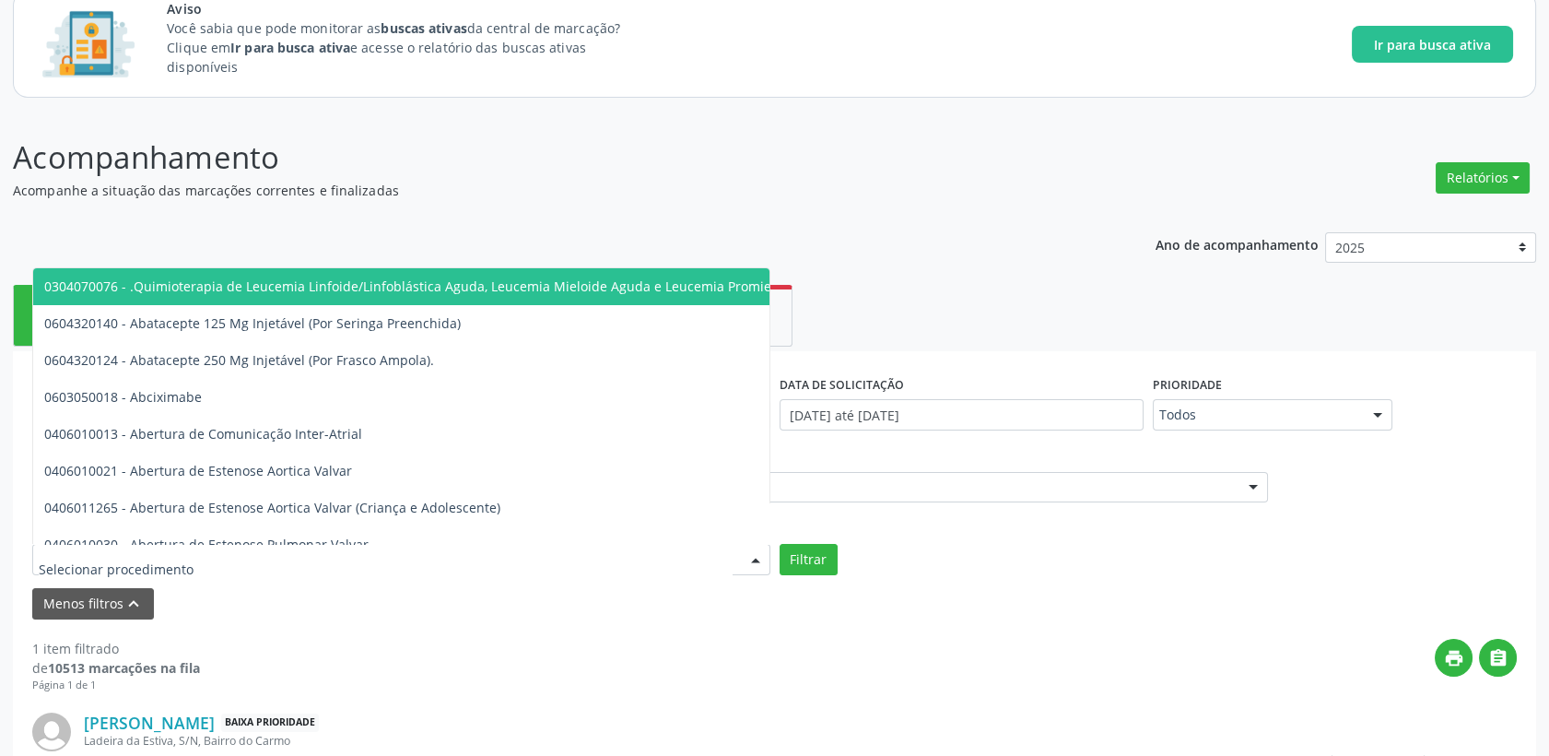
click at [287, 569] on div at bounding box center [401, 559] width 738 height 31
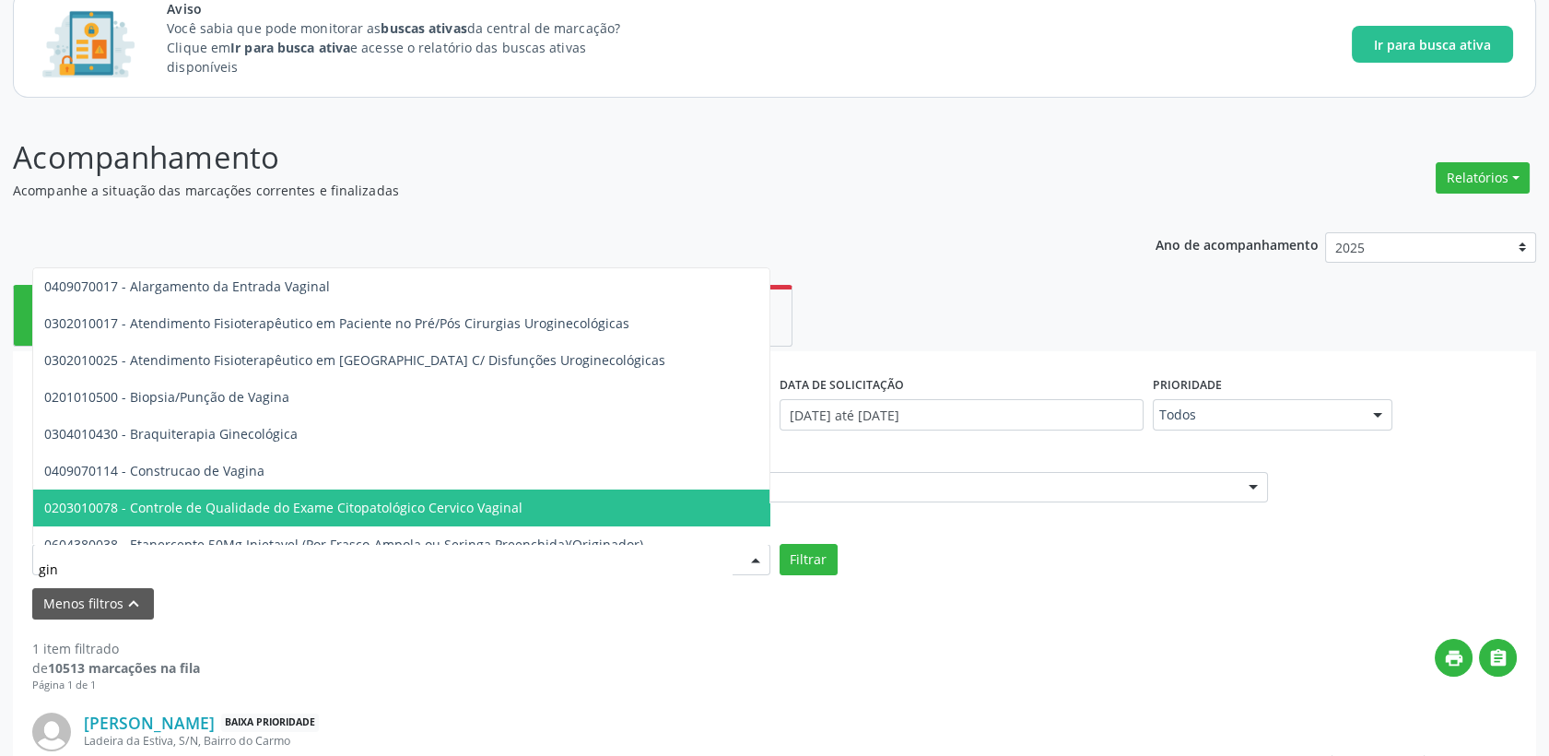
type input "gine"
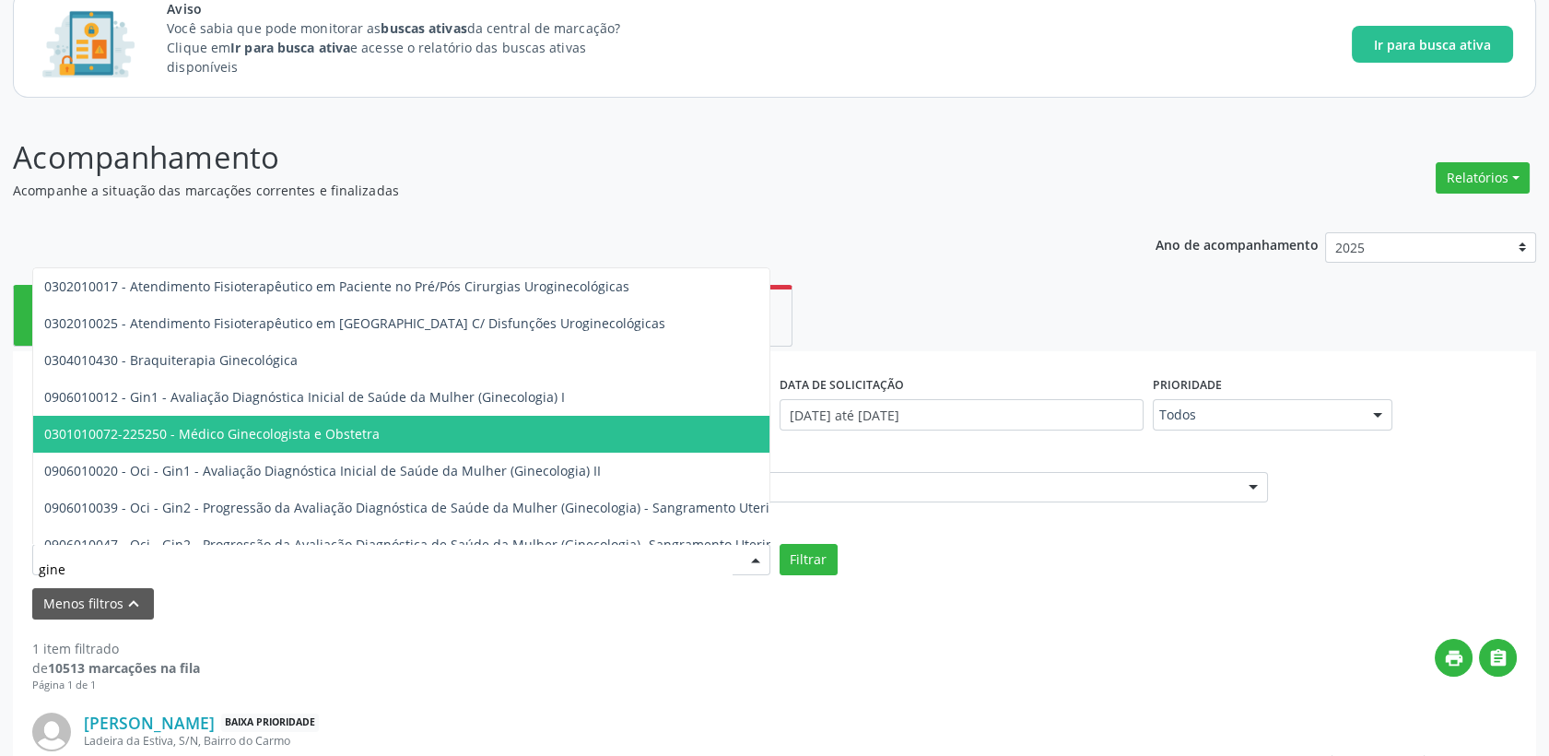
click at [329, 427] on span "0301010072-225250 - Médico Ginecologista e Obstetra" at bounding box center [212, 434] width 336 height 18
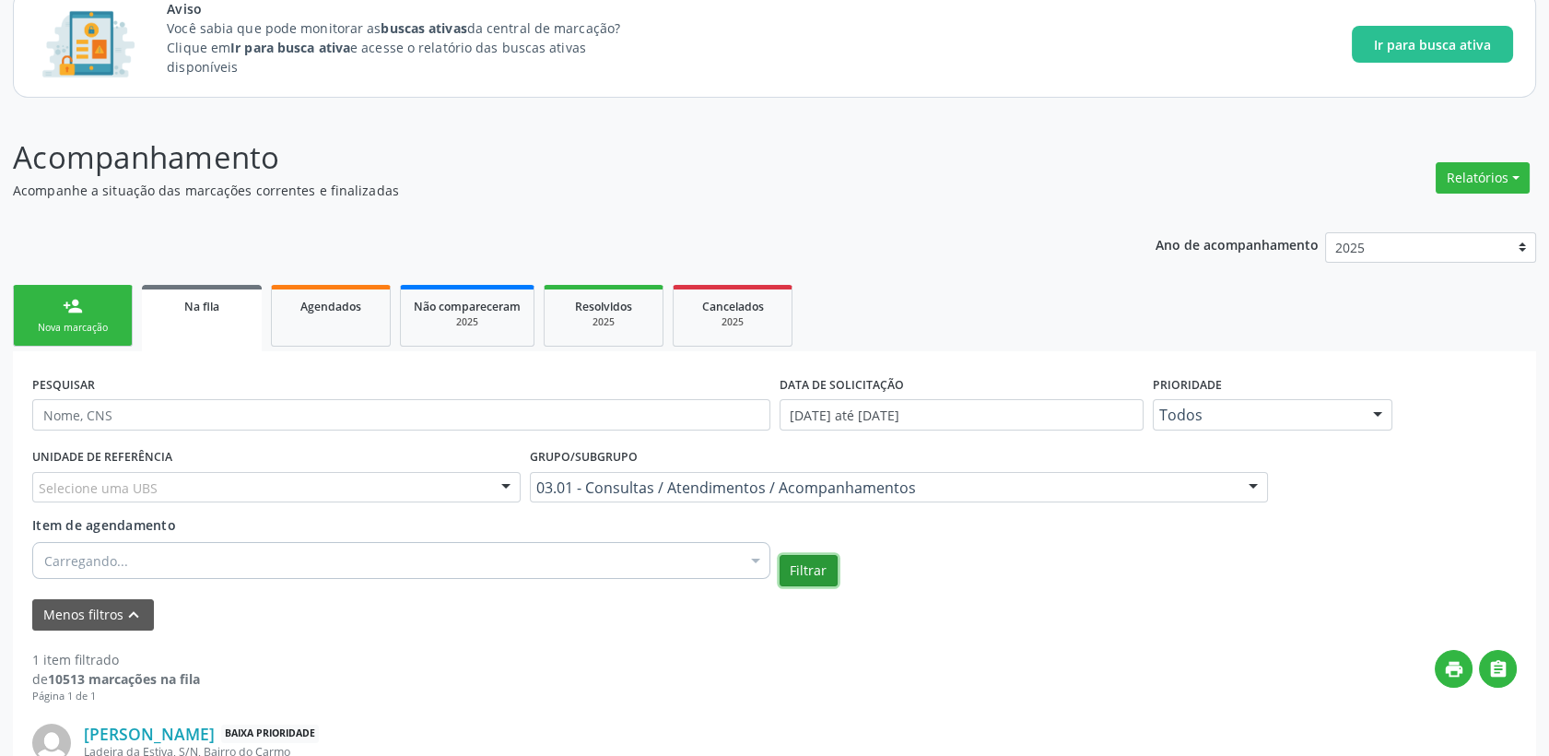
click at [777, 576] on button "Filtrar" at bounding box center [809, 570] width 58 height 31
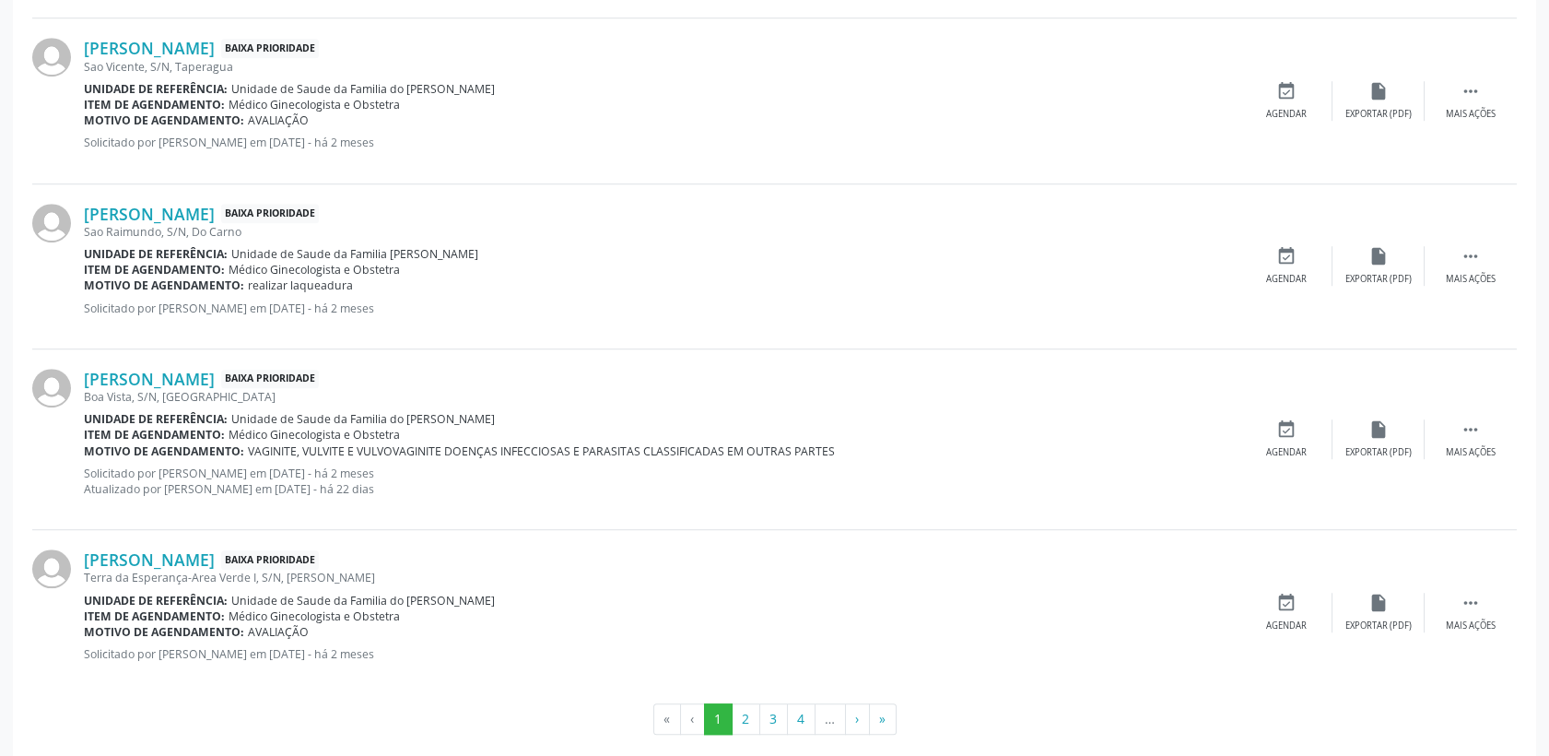
scroll to position [2677, 0]
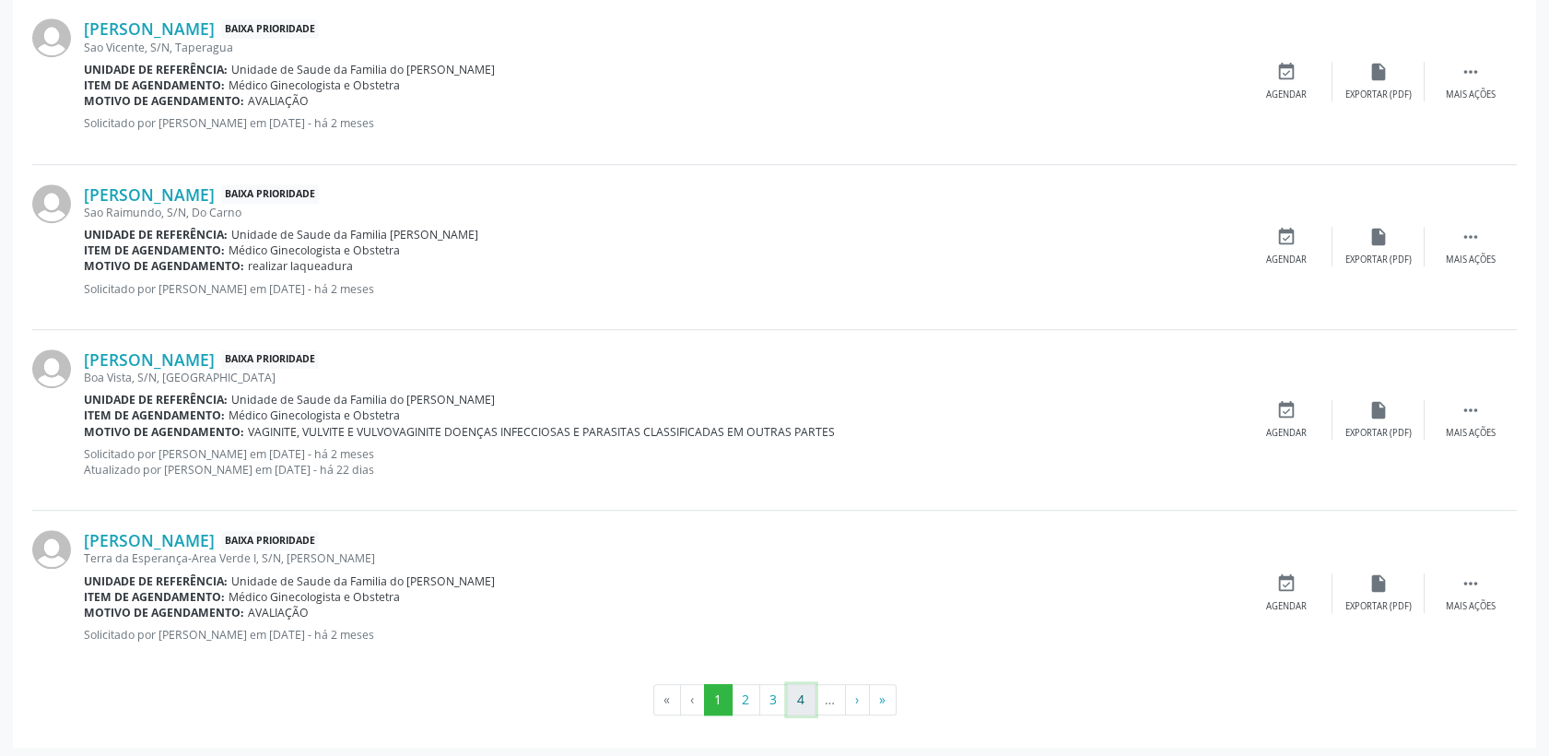
click at [777, 689] on button "4" at bounding box center [801, 699] width 29 height 31
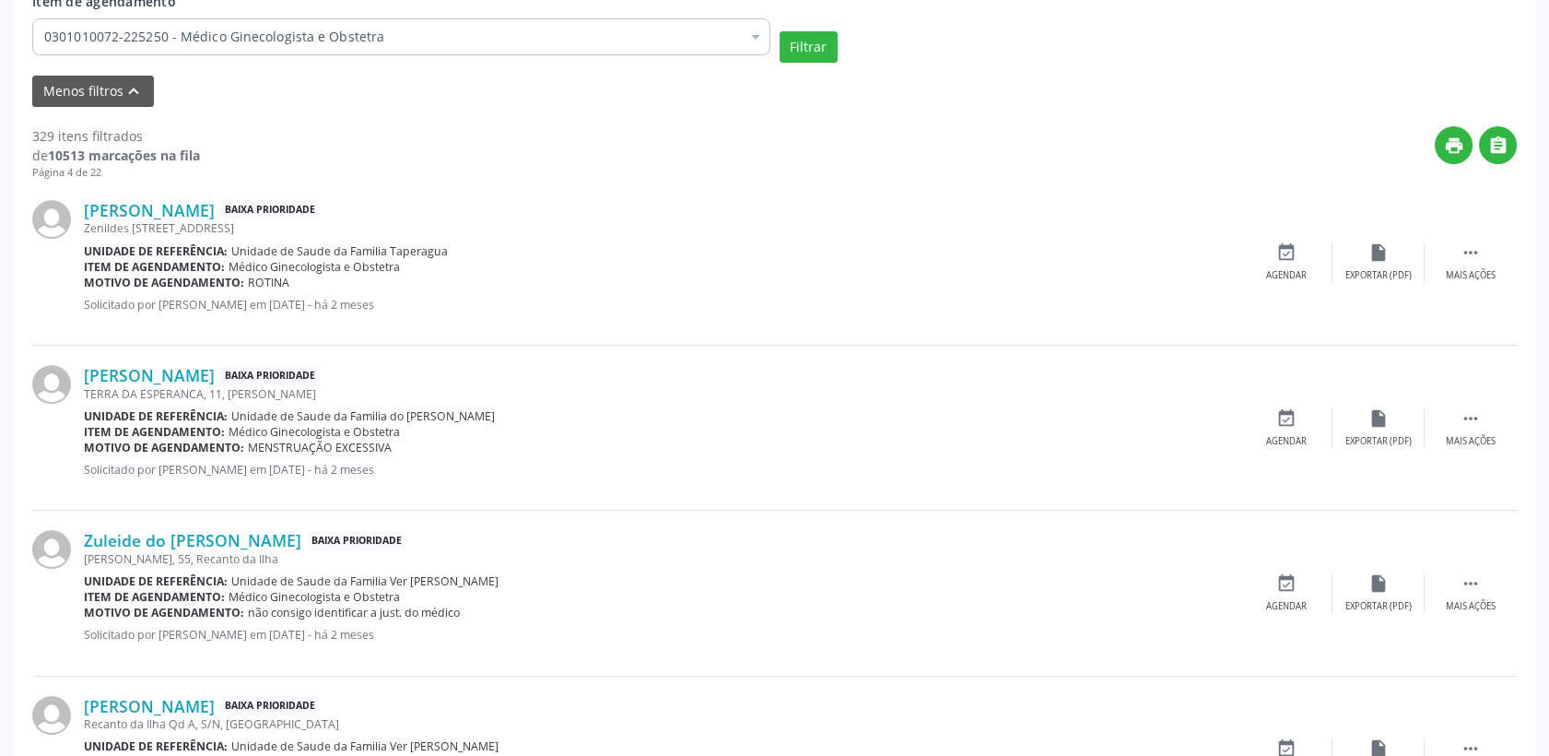
scroll to position [582, 0]
